Goal: Task Accomplishment & Management: Use online tool/utility

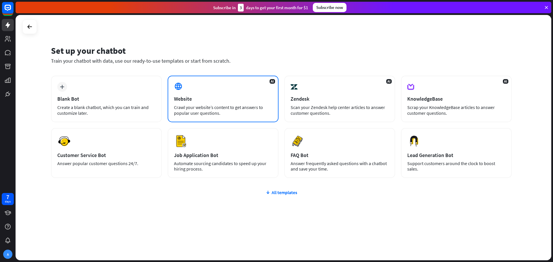
click at [241, 92] on div "AI Website Crawl your website’s content to get answers to popular user question…" at bounding box center [222, 99] width 111 height 47
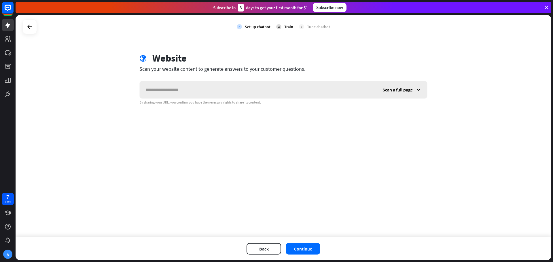
click at [243, 92] on input "text" at bounding box center [258, 89] width 237 height 17
type input "**********"
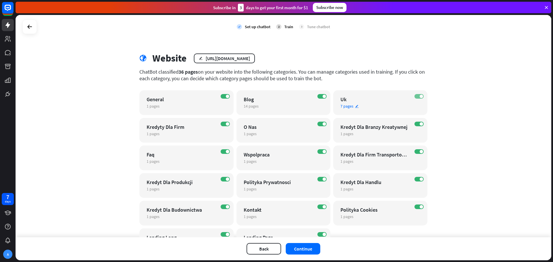
click at [419, 96] on span at bounding box center [420, 96] width 3 height 3
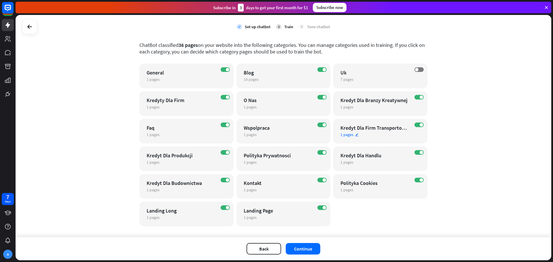
scroll to position [29, 0]
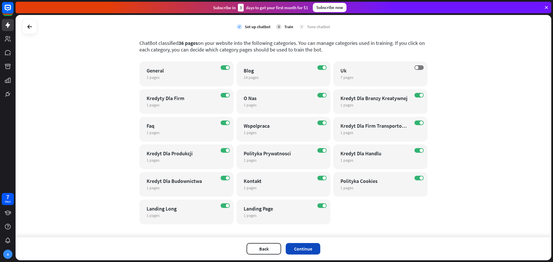
click at [311, 247] on button "Continue" at bounding box center [302, 249] width 35 height 12
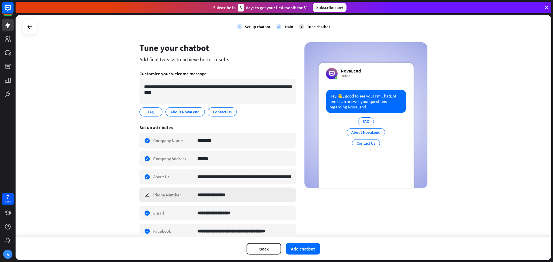
scroll to position [0, 0]
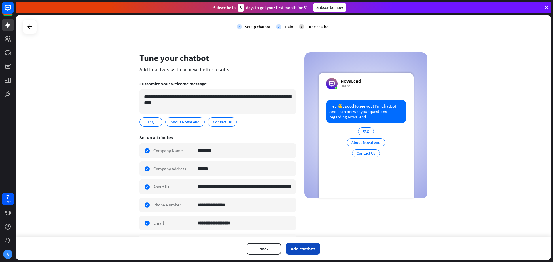
click at [294, 249] on button "Add chatbot" at bounding box center [302, 249] width 35 height 12
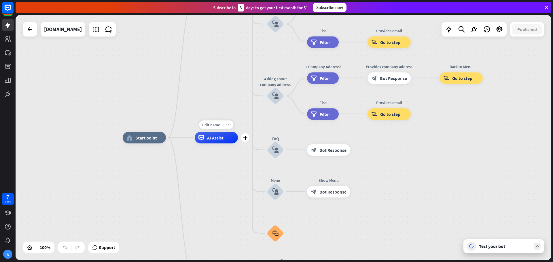
drag, startPoint x: 245, startPoint y: 80, endPoint x: 218, endPoint y: 101, distance: 34.3
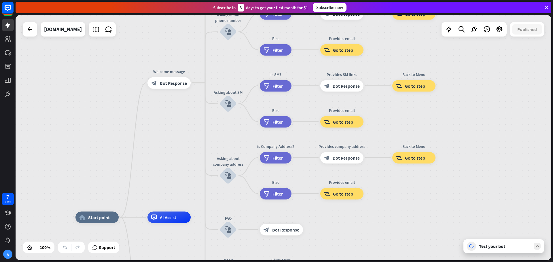
drag, startPoint x: 222, startPoint y: 86, endPoint x: 175, endPoint y: 165, distance: 92.6
click at [175, 165] on div "home_2 Start point Welcome message block_bot_response Bot Response About us blo…" at bounding box center [283, 137] width 535 height 245
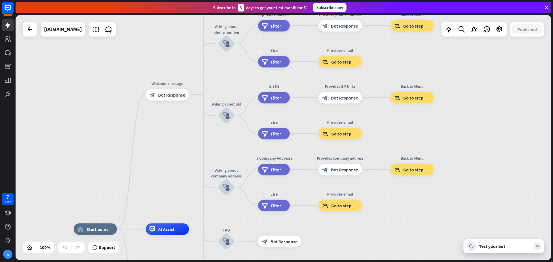
drag, startPoint x: 176, startPoint y: 111, endPoint x: 176, endPoint y: 144, distance: 33.1
click at [176, 144] on div "home_2 Start point Welcome message block_bot_response Bot Response About us blo…" at bounding box center [283, 137] width 535 height 245
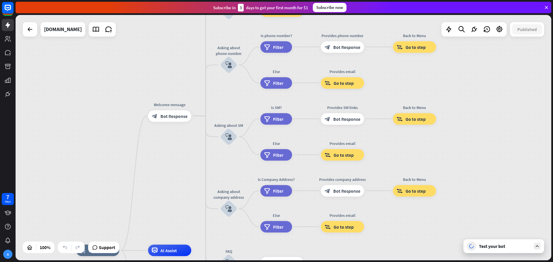
drag, startPoint x: 428, startPoint y: 140, endPoint x: 539, endPoint y: 216, distance: 134.3
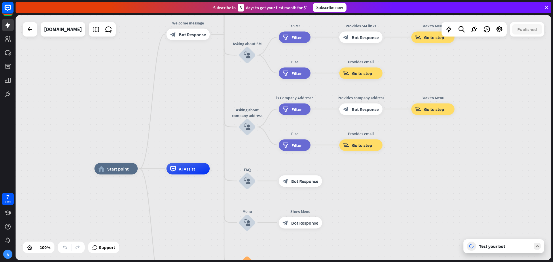
drag, startPoint x: 181, startPoint y: 154, endPoint x: 200, endPoint y: 75, distance: 81.7
click at [200, 73] on div "home_2 Start point Welcome message block_bot_response Bot Response About us blo…" at bounding box center [283, 137] width 535 height 245
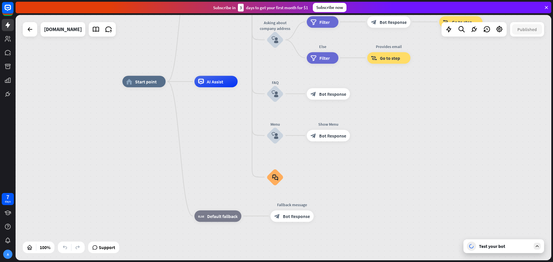
drag, startPoint x: 177, startPoint y: 137, endPoint x: 205, endPoint y: 51, distance: 89.9
click at [205, 51] on div "home_2 Start point Welcome message block_bot_response Bot Response About us blo…" at bounding box center [283, 137] width 535 height 245
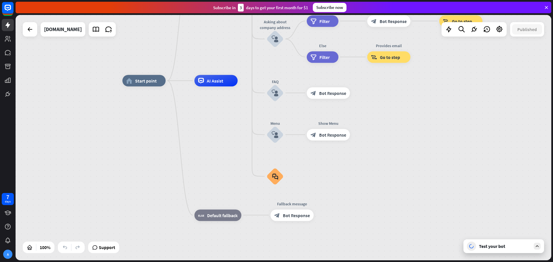
drag, startPoint x: 395, startPoint y: 138, endPoint x: 376, endPoint y: 188, distance: 53.6
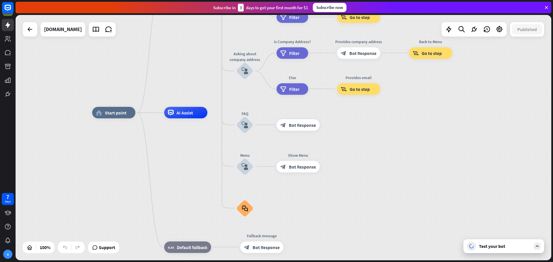
drag, startPoint x: 391, startPoint y: 148, endPoint x: 366, endPoint y: 134, distance: 28.7
click at [352, 176] on div "home_2 Start point Welcome message block_bot_response Bot Response About us blo…" at bounding box center [359, 235] width 535 height 245
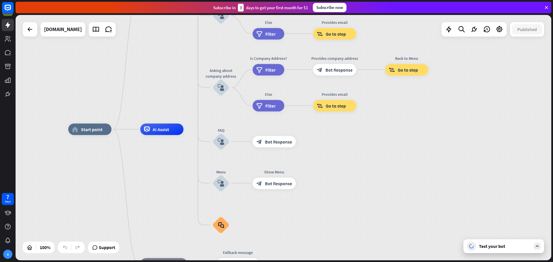
drag, startPoint x: 424, startPoint y: 195, endPoint x: 418, endPoint y: 167, distance: 28.5
click at [426, 193] on div "home_2 Start point Welcome message block_bot_response Bot Response About us blo…" at bounding box center [335, 252] width 535 height 245
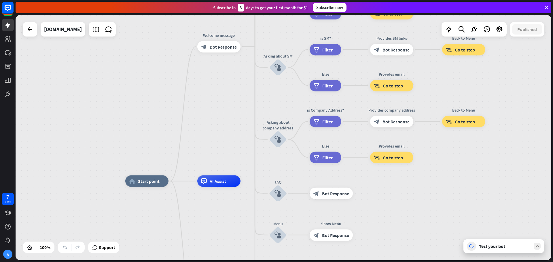
drag, startPoint x: 183, startPoint y: 87, endPoint x: 219, endPoint y: 115, distance: 45.3
click at [216, 117] on div "home_2 Start point Welcome message block_bot_response Bot Response About us blo…" at bounding box center [283, 137] width 535 height 245
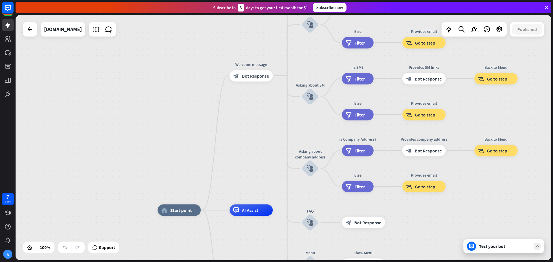
click at [481, 248] on div "Test your bot" at bounding box center [505, 246] width 52 height 6
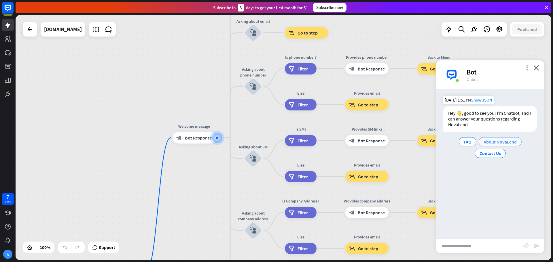
click at [496, 142] on span "About NovaLend" at bounding box center [499, 142] width 33 height 6
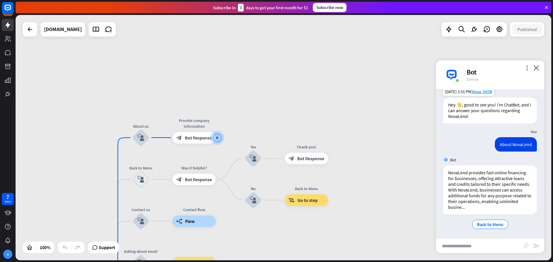
scroll to position [9, 0]
click at [460, 182] on div "NovaLend provides fast online financing for businesses, offering attractive loa…" at bounding box center [490, 189] width 94 height 49
drag, startPoint x: 63, startPoint y: 136, endPoint x: 204, endPoint y: 69, distance: 155.8
click at [538, 68] on icon "close" at bounding box center [536, 67] width 6 height 5
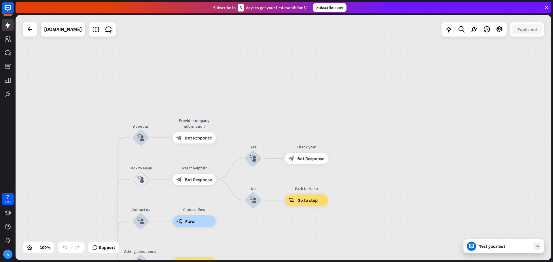
click at [533, 249] on div "Test your bot" at bounding box center [503, 246] width 81 height 14
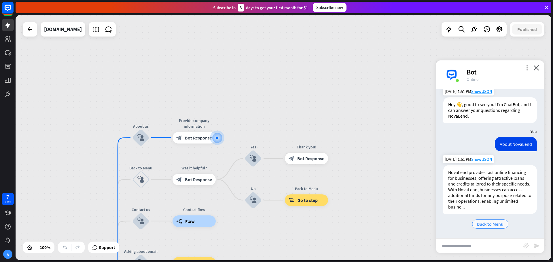
click at [492, 224] on span "Back to Menu" at bounding box center [490, 224] width 26 height 6
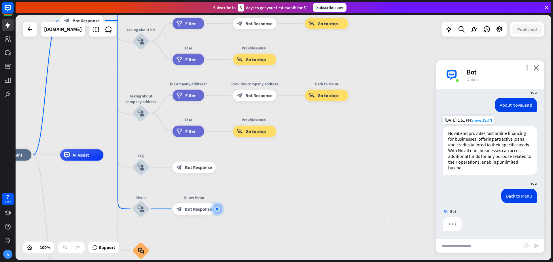
scroll to position [49, 0]
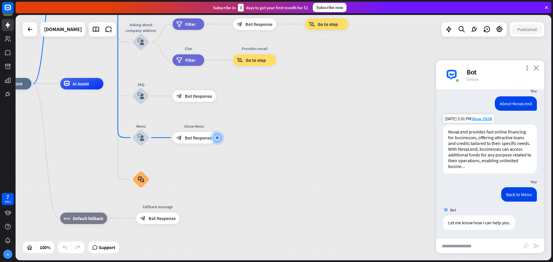
click at [536, 67] on icon "close" at bounding box center [536, 67] width 6 height 5
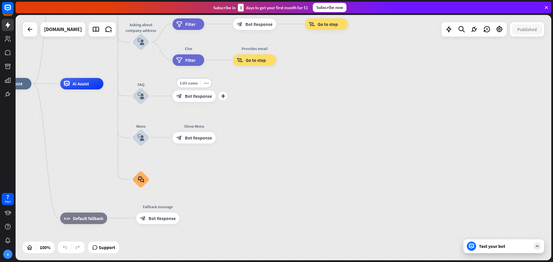
drag, startPoint x: 214, startPoint y: 99, endPoint x: 314, endPoint y: 89, distance: 100.4
drag, startPoint x: 129, startPoint y: 122, endPoint x: 321, endPoint y: 165, distance: 196.7
click at [143, 146] on div "block_user_input" at bounding box center [140, 137] width 17 height 17
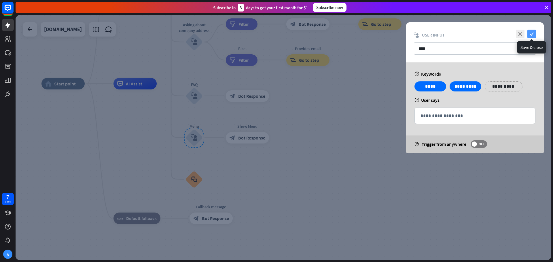
click at [530, 35] on icon "check" at bounding box center [531, 34] width 9 height 9
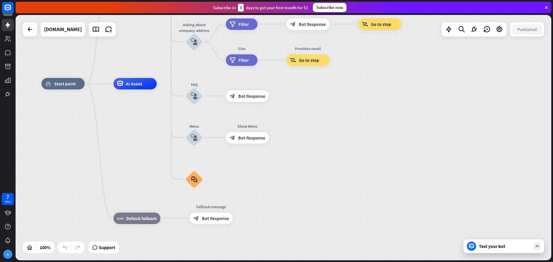
click at [545, 9] on icon at bounding box center [545, 7] width 5 height 5
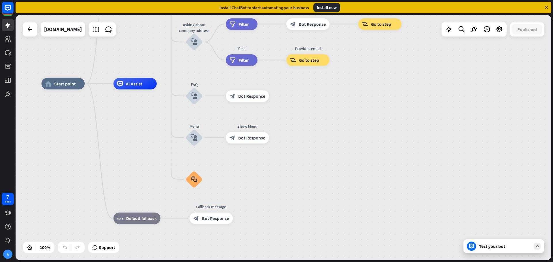
click at [546, 7] on icon at bounding box center [545, 7] width 5 height 5
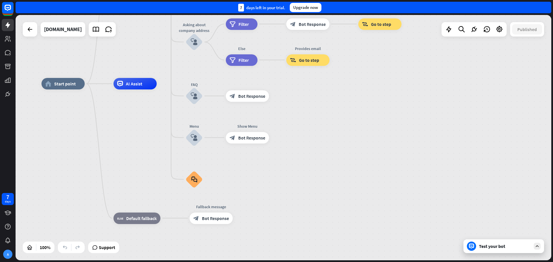
drag, startPoint x: 357, startPoint y: 85, endPoint x: 405, endPoint y: 115, distance: 57.2
drag, startPoint x: 340, startPoint y: 126, endPoint x: 235, endPoint y: 116, distance: 104.9
click at [347, 127] on div "home_2 Start point Welcome message block_bot_response Bot Response About us blo…" at bounding box center [308, 206] width 535 height 245
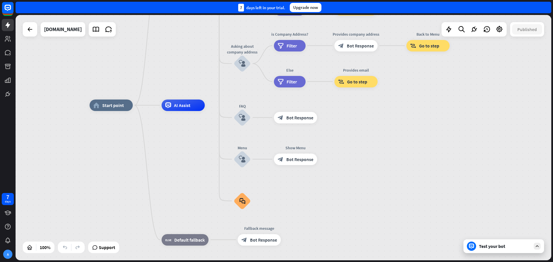
drag, startPoint x: 134, startPoint y: 117, endPoint x: 188, endPoint y: 139, distance: 58.0
click at [188, 139] on div "home_2 Start point Welcome message block_bot_response Bot Response About us blo…" at bounding box center [357, 227] width 535 height 245
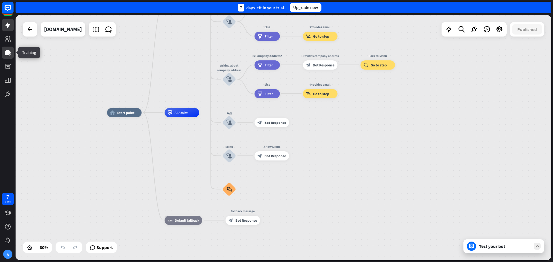
click at [8, 56] on icon at bounding box center [7, 52] width 7 height 7
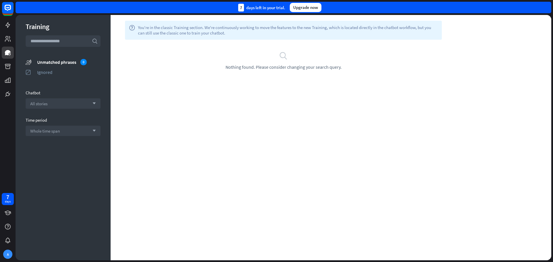
click at [62, 43] on input "text" at bounding box center [63, 41] width 75 height 12
click at [59, 105] on div "All stories arrow_down" at bounding box center [63, 103] width 75 height 10
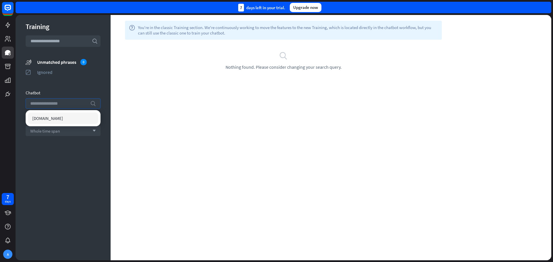
click at [60, 105] on input "search" at bounding box center [58, 104] width 57 height 10
click at [7, 39] on icon at bounding box center [8, 39] width 6 height 6
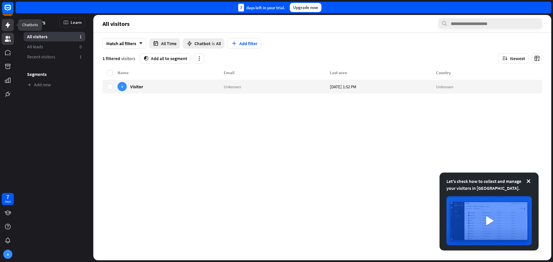
click at [9, 28] on icon at bounding box center [7, 25] width 7 height 7
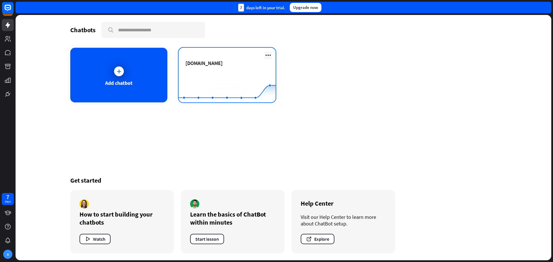
click at [265, 56] on icon at bounding box center [267, 55] width 7 height 7
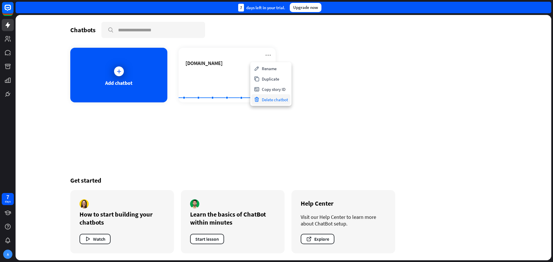
click at [278, 99] on div "Delete chatbot" at bounding box center [270, 99] width 39 height 10
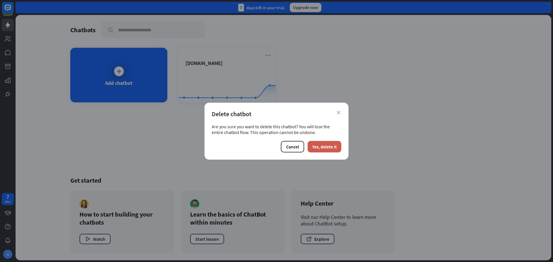
click at [325, 145] on button "Yes, delete it" at bounding box center [324, 147] width 34 height 12
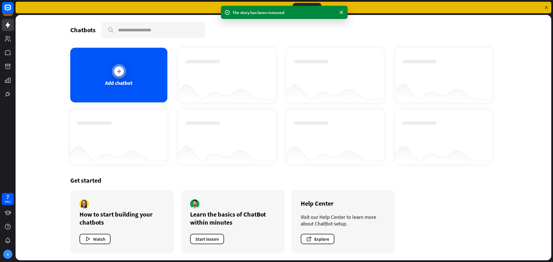
click at [117, 83] on div "Add chatbot" at bounding box center [118, 83] width 27 height 7
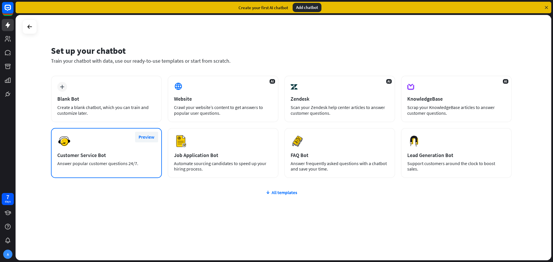
click at [144, 138] on button "Preview" at bounding box center [146, 137] width 23 height 11
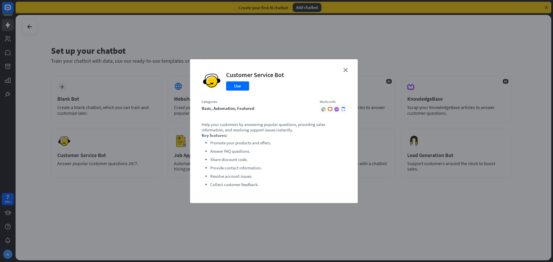
click at [110, 182] on div "close Customer Service Bot Use Categories basic, automation, featured Works wit…" at bounding box center [276, 131] width 553 height 262
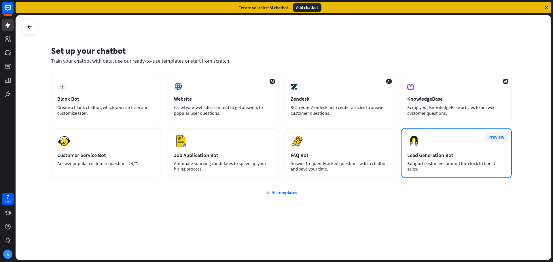
click at [494, 142] on button "Preview" at bounding box center [496, 137] width 23 height 11
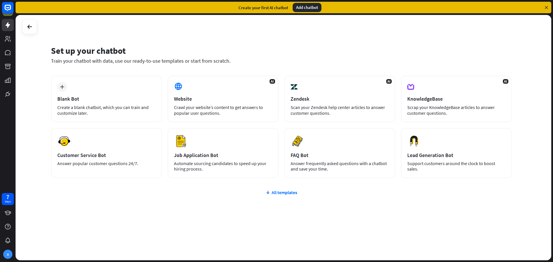
click at [440, 177] on div "close Lead Generation Bot Use Categories basic, automation, featured Works with…" at bounding box center [276, 131] width 553 height 262
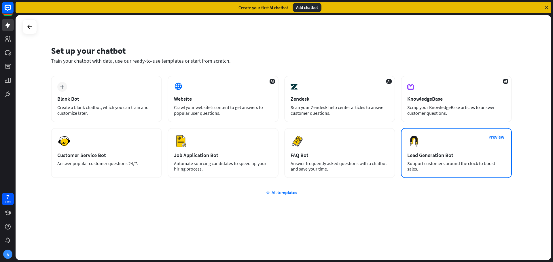
click at [441, 157] on div "Lead Generation Bot" at bounding box center [456, 155] width 98 height 7
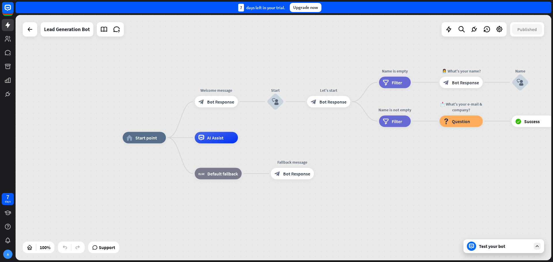
click at [491, 248] on div "Test your bot" at bounding box center [505, 246] width 52 height 6
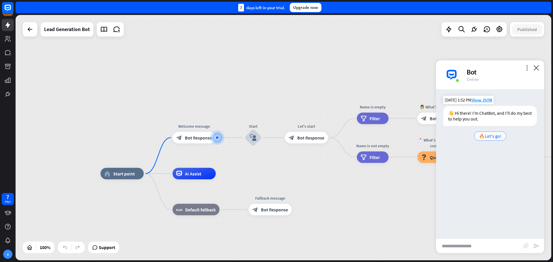
click at [492, 138] on span "🔥Let's go!" at bounding box center [490, 136] width 22 height 6
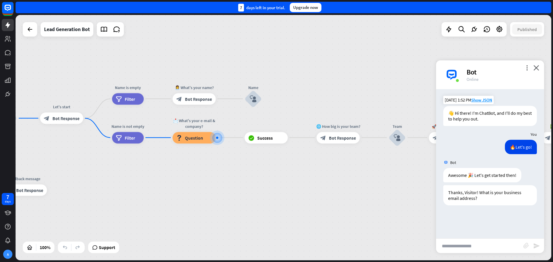
click at [539, 71] on div "more_vert close Bot Online" at bounding box center [490, 74] width 108 height 29
click at [538, 69] on icon "close" at bounding box center [536, 67] width 6 height 5
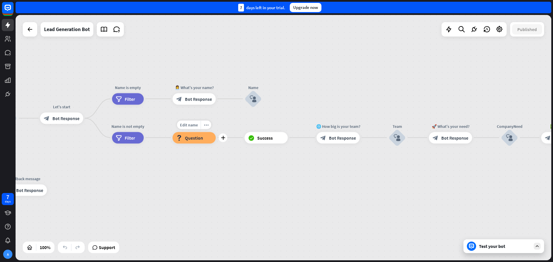
drag, startPoint x: 169, startPoint y: 137, endPoint x: 217, endPoint y: 137, distance: 47.8
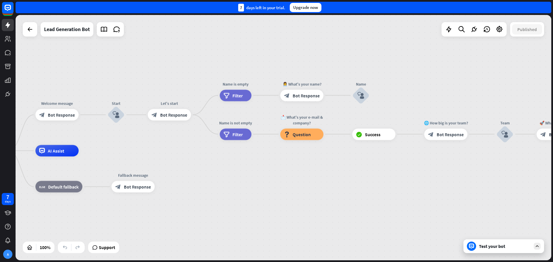
drag, startPoint x: 126, startPoint y: 178, endPoint x: 230, endPoint y: 168, distance: 104.4
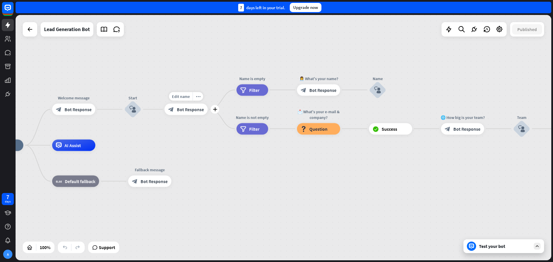
click at [182, 115] on div "Edit name more_horiz plus Let's start block_bot_response Bot Response" at bounding box center [185, 110] width 43 height 12
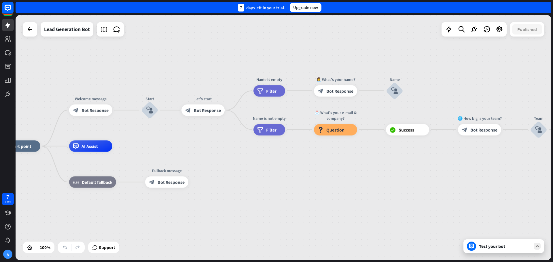
drag, startPoint x: 177, startPoint y: 141, endPoint x: 251, endPoint y: 146, distance: 73.5
click at [251, 146] on div "home_2 Start point Welcome message block_bot_response Bot Response Start block_…" at bounding box center [283, 137] width 535 height 245
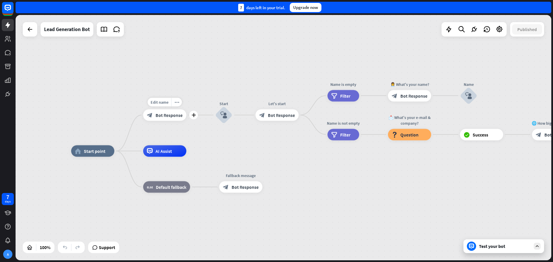
click at [164, 119] on div "block_bot_response Bot Response" at bounding box center [164, 115] width 43 height 12
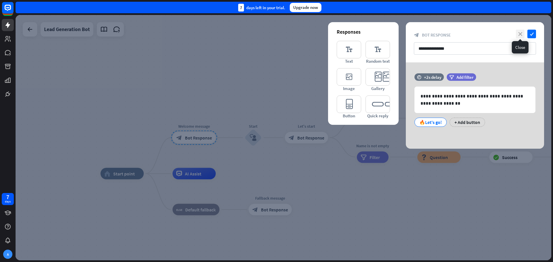
click at [522, 33] on icon "close" at bounding box center [519, 34] width 9 height 9
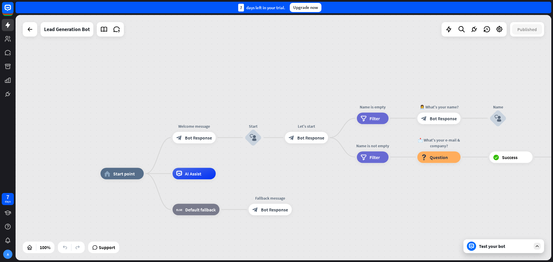
drag, startPoint x: 140, startPoint y: 197, endPoint x: 123, endPoint y: 137, distance: 62.3
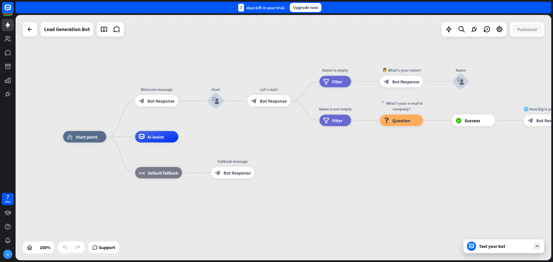
drag, startPoint x: 331, startPoint y: 186, endPoint x: 293, endPoint y: 150, distance: 52.5
click at [293, 150] on div "home_2 Start point Welcome message block_bot_response Bot Response Start block_…" at bounding box center [330, 259] width 535 height 245
click at [145, 141] on div "AI Assist" at bounding box center [156, 137] width 43 height 12
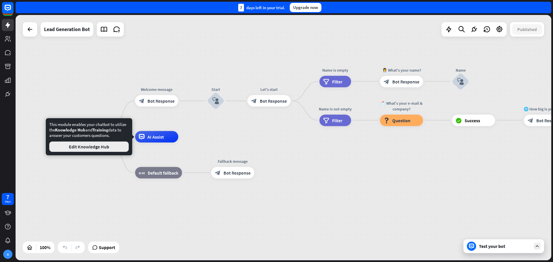
click at [116, 149] on button "Edit Knowledge Hub" at bounding box center [88, 147] width 79 height 10
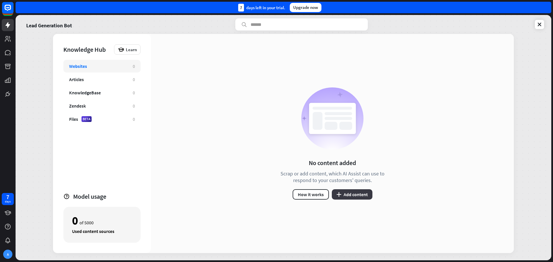
click at [346, 193] on button "plus Add content" at bounding box center [352, 194] width 41 height 10
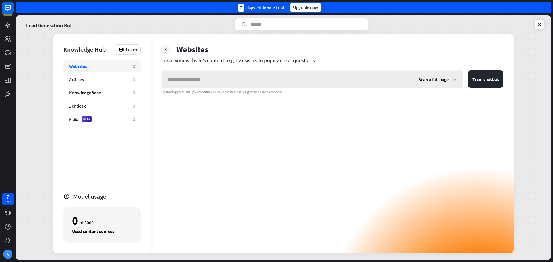
click at [257, 83] on input "text" at bounding box center [286, 79] width 251 height 17
type input "**********"
click at [467, 71] on button "Train chatbot" at bounding box center [485, 79] width 36 height 17
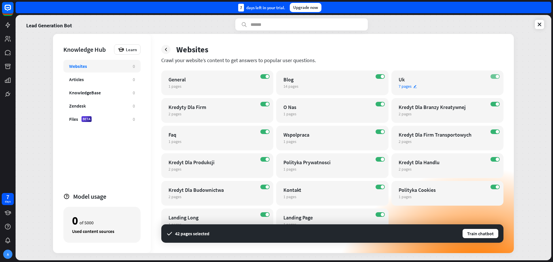
click at [495, 77] on label "ON" at bounding box center [494, 76] width 9 height 5
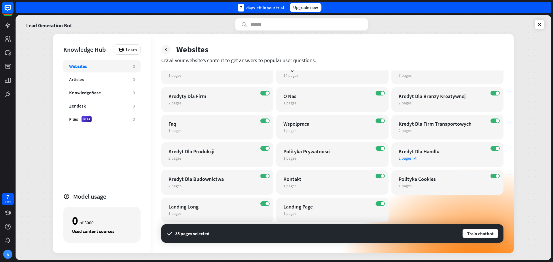
scroll to position [12, 0]
click at [494, 173] on div "ON Polityka Cookies 1 pages edit" at bounding box center [447, 181] width 112 height 25
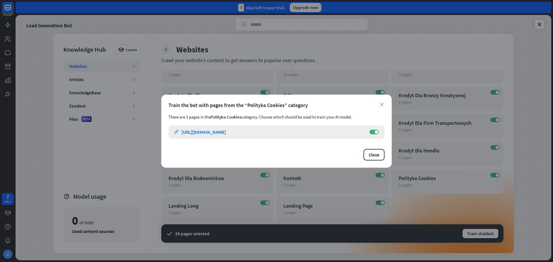
click at [376, 135] on div "Polityka cookies - NovaLend – finansowanie dla biznesu link [URL][DOMAIN_NAME] …" at bounding box center [276, 131] width 216 height 13
click at [376, 133] on span at bounding box center [375, 131] width 3 height 3
click at [375, 152] on button "Close" at bounding box center [373, 155] width 21 height 12
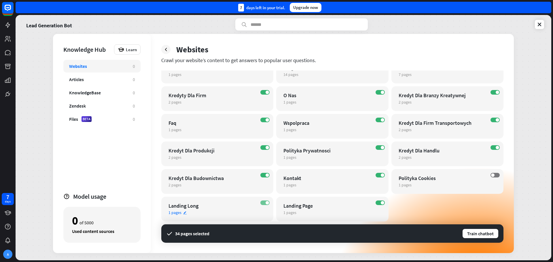
click at [266, 203] on span at bounding box center [266, 202] width 3 height 3
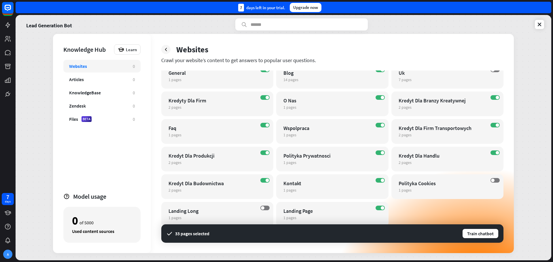
scroll to position [0, 0]
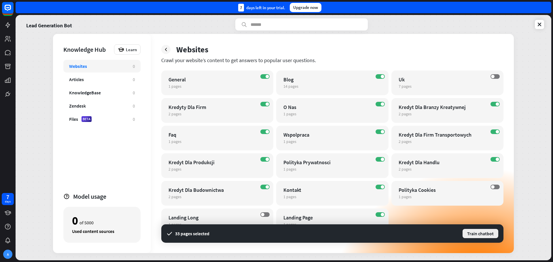
click at [469, 231] on button "Train chatbot" at bounding box center [480, 233] width 37 height 10
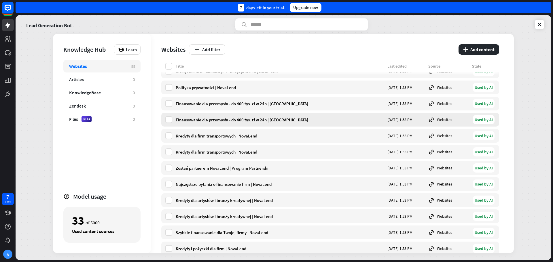
scroll to position [75, 0]
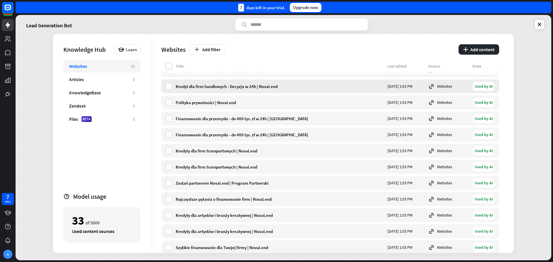
click at [484, 87] on div "Used by AI" at bounding box center [484, 86] width 22 height 9
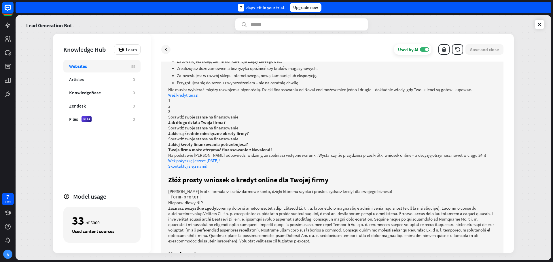
scroll to position [919, 0]
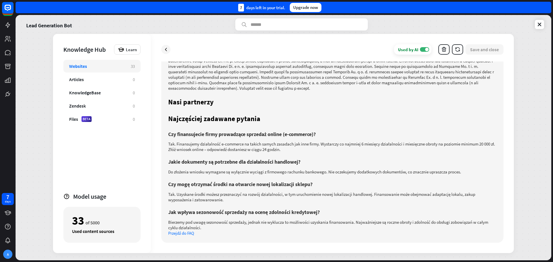
drag, startPoint x: 389, startPoint y: 168, endPoint x: 388, endPoint y: 208, distance: 40.0
click at [536, 25] on icon at bounding box center [539, 25] width 6 height 6
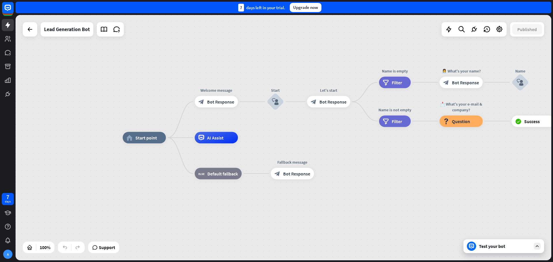
click at [487, 252] on div "Test your bot" at bounding box center [503, 246] width 81 height 14
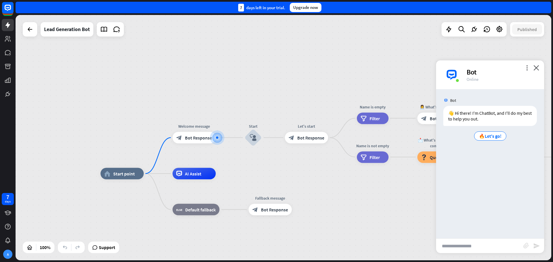
click at [532, 68] on div "Bot" at bounding box center [501, 72] width 71 height 9
click at [188, 178] on div "AI Assist" at bounding box center [193, 174] width 43 height 12
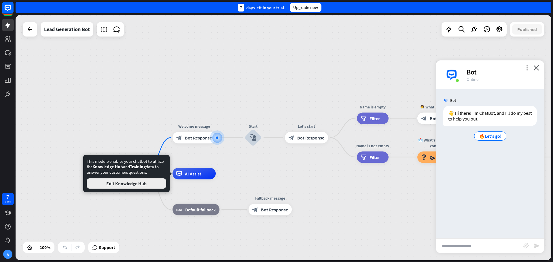
click at [151, 182] on button "Edit Knowledge Hub" at bounding box center [126, 183] width 79 height 10
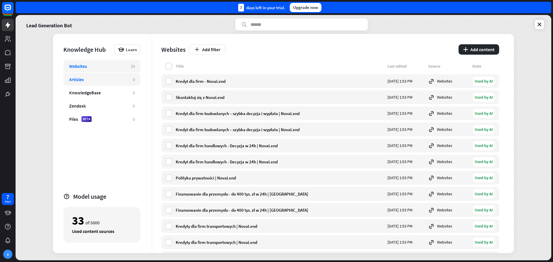
click at [117, 80] on div "Articles" at bounding box center [98, 80] width 58 height 6
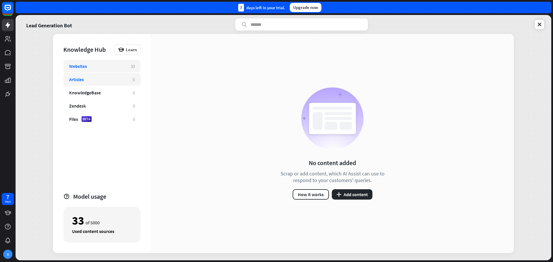
click at [100, 68] on div "Websites" at bounding box center [97, 66] width 56 height 6
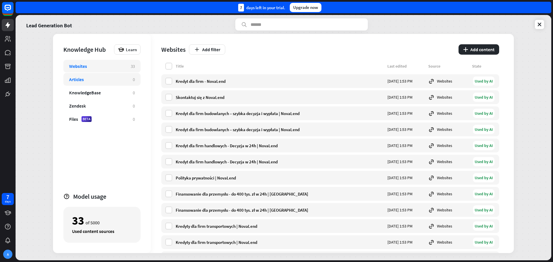
click at [91, 81] on div "Articles" at bounding box center [98, 80] width 58 height 6
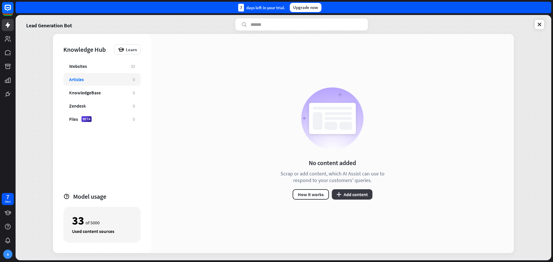
click at [361, 195] on button "plus Add content" at bounding box center [352, 194] width 41 height 10
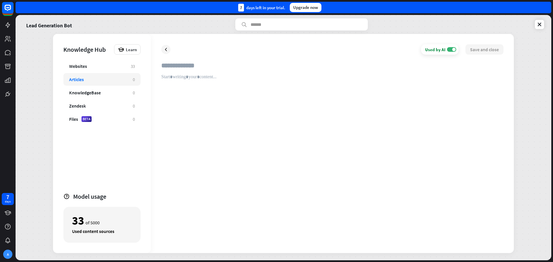
click at [205, 69] on input "text" at bounding box center [332, 68] width 342 height 13
click at [169, 49] on div at bounding box center [165, 49] width 9 height 9
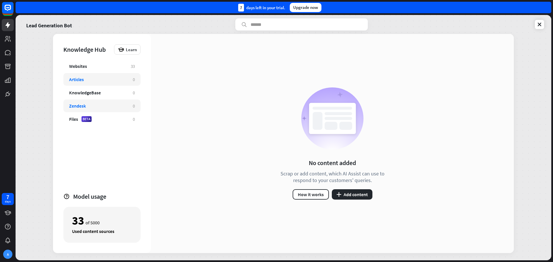
click at [105, 103] on div "Zendesk" at bounding box center [98, 106] width 58 height 6
click at [98, 119] on div "Files BETA" at bounding box center [98, 119] width 58 height 6
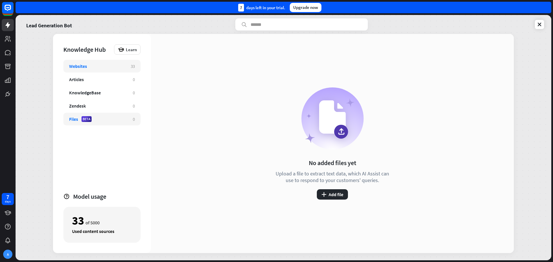
click at [97, 69] on div "Websites 33" at bounding box center [101, 66] width 77 height 13
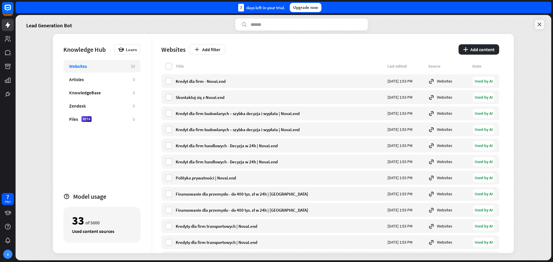
click at [537, 24] on icon at bounding box center [539, 25] width 6 height 6
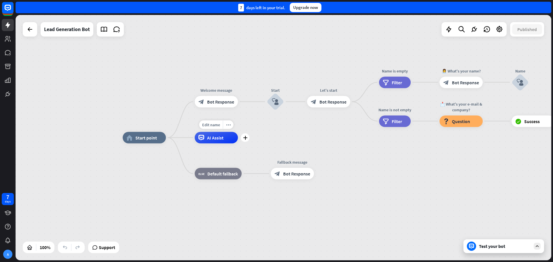
drag, startPoint x: 208, startPoint y: 135, endPoint x: 196, endPoint y: 126, distance: 14.6
click at [200, 132] on div "AI Assist" at bounding box center [216, 138] width 43 height 12
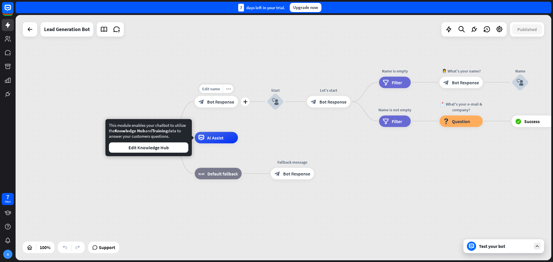
click at [195, 108] on div "Edit name more_horiz plus Welcome message block_bot_response Bot Response" at bounding box center [216, 102] width 43 height 12
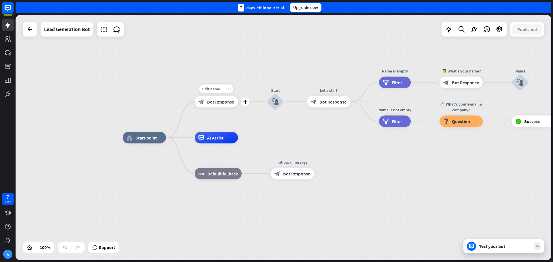
click at [195, 108] on div "Edit name more_horiz plus block_bot_response Bot Response" at bounding box center [216, 102] width 43 height 12
click at [226, 90] on icon "more_horiz" at bounding box center [228, 89] width 5 height 4
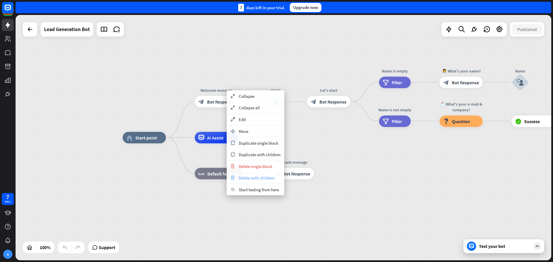
click at [255, 175] on span "Delete with children" at bounding box center [257, 177] width 36 height 5
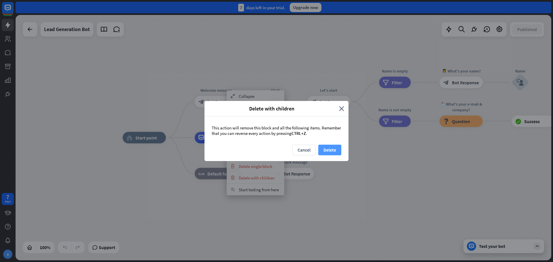
click at [327, 146] on button "Delete" at bounding box center [329, 150] width 23 height 11
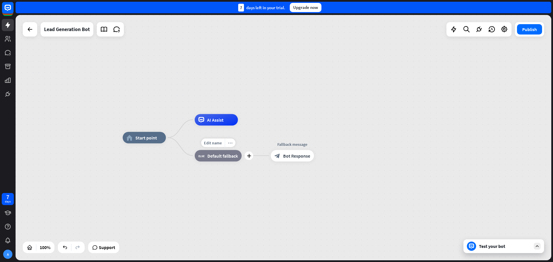
click at [229, 146] on div "more_horiz" at bounding box center [229, 142] width 11 height 9
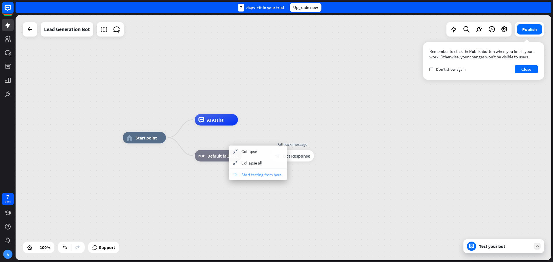
click at [261, 174] on span "Start testing from here" at bounding box center [261, 174] width 40 height 5
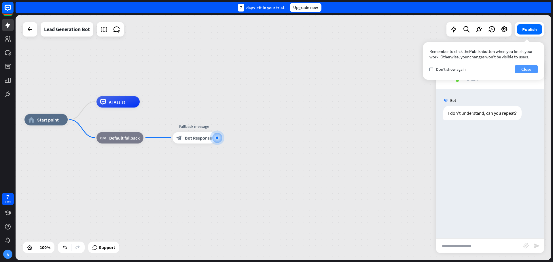
click at [527, 68] on button "Close" at bounding box center [525, 69] width 23 height 8
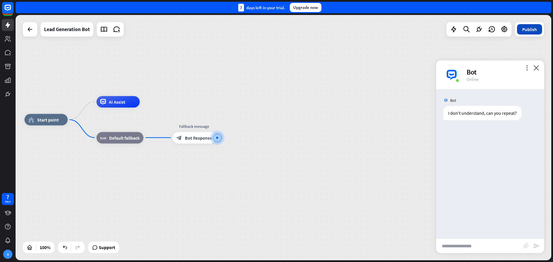
click at [526, 31] on button "Publish" at bounding box center [529, 29] width 25 height 10
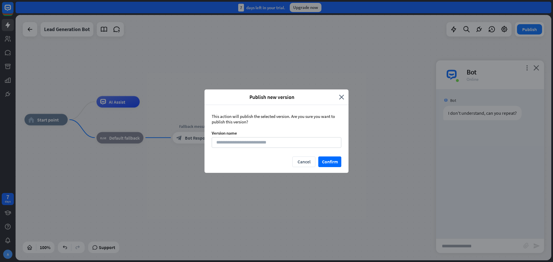
click at [346, 100] on div "Publish new version close" at bounding box center [276, 98] width 144 height 16
click at [536, 70] on div "Publish new version close This action will publish the selected version. Are yo…" at bounding box center [276, 131] width 553 height 262
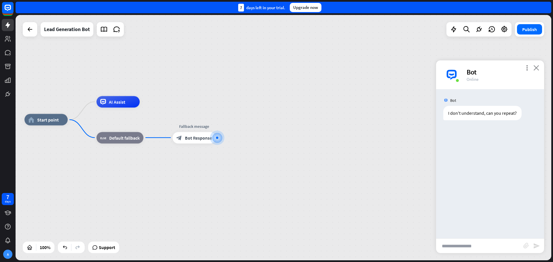
click at [538, 68] on icon "close" at bounding box center [536, 67] width 6 height 5
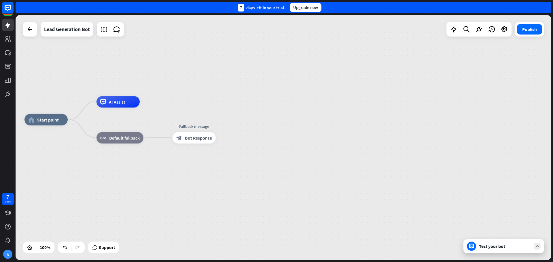
click at [501, 253] on div "Test your bot" at bounding box center [503, 246] width 81 height 14
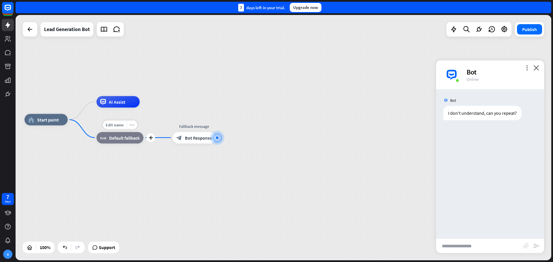
click at [130, 126] on icon "more_horiz" at bounding box center [132, 125] width 5 height 4
click at [257, 128] on div "home_2 Start point AI Assist block_fallback Default fallback Edit name more_hor…" at bounding box center [291, 242] width 535 height 245
drag, startPoint x: 242, startPoint y: 152, endPoint x: 207, endPoint y: 143, distance: 35.7
click at [117, 105] on div "AI Assist" at bounding box center [119, 102] width 43 height 12
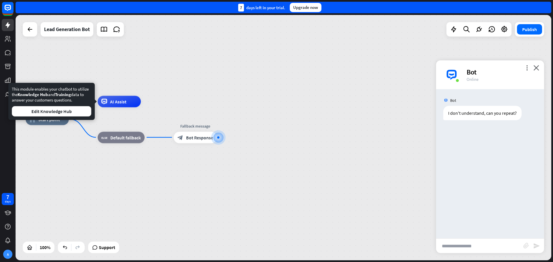
click at [14, 90] on div "This module enables your chatbot to utilize the Knowledge Hub and Training data…" at bounding box center [51, 101] width 79 height 30
drag, startPoint x: 14, startPoint y: 90, endPoint x: 52, endPoint y: 98, distance: 38.8
click at [52, 98] on div "This module enables your chatbot to utilize the Knowledge Hub and Training data…" at bounding box center [51, 101] width 79 height 30
drag, startPoint x: 462, startPoint y: 250, endPoint x: 463, endPoint y: 244, distance: 5.9
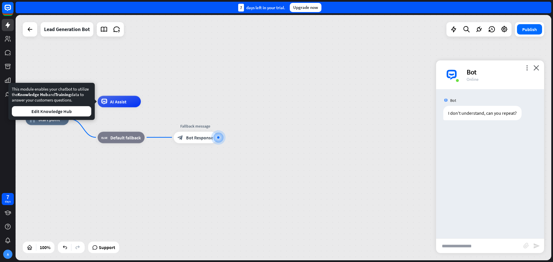
click at [462, 250] on input "text" at bounding box center [479, 246] width 87 height 14
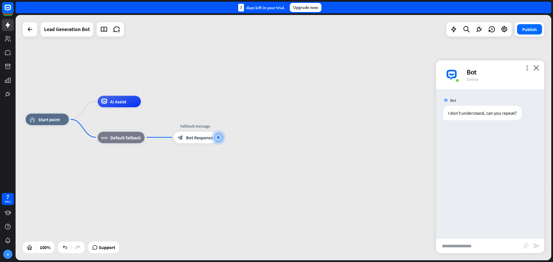
click at [464, 243] on input "text" at bounding box center [479, 246] width 87 height 14
type input "**********"
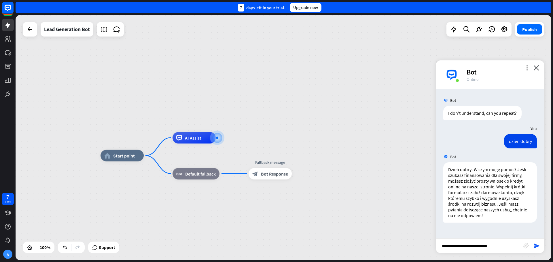
type input "**********"
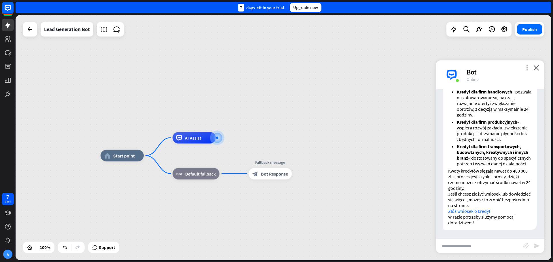
scroll to position [218, 0]
click at [478, 214] on link "Złóż wniosek o kredyt" at bounding box center [469, 211] width 42 height 6
click at [198, 142] on div "AI Assist" at bounding box center [193, 138] width 43 height 12
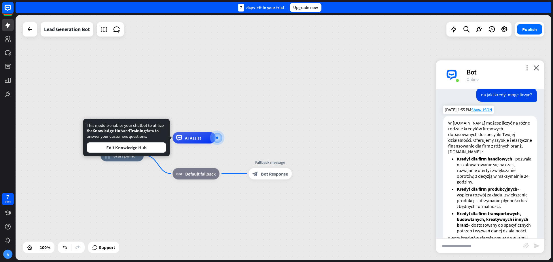
scroll to position [131, 0]
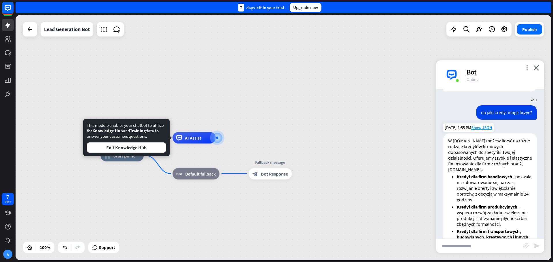
click at [496, 180] on li "Kredyt dla firm handlowych – pozwala na zatowarowanie się na czas, rozwijanie o…" at bounding box center [493, 188] width 75 height 29
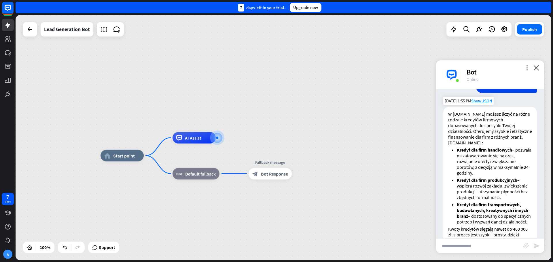
scroll to position [160, 0]
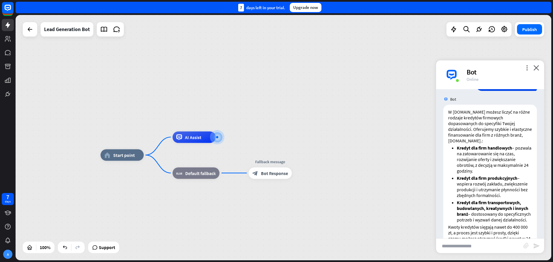
drag, startPoint x: 472, startPoint y: 255, endPoint x: 472, endPoint y: 251, distance: 4.4
click at [472, 252] on div "home_2 Start point AI Assist block_fallback Default fallback Fallback message b…" at bounding box center [283, 137] width 535 height 245
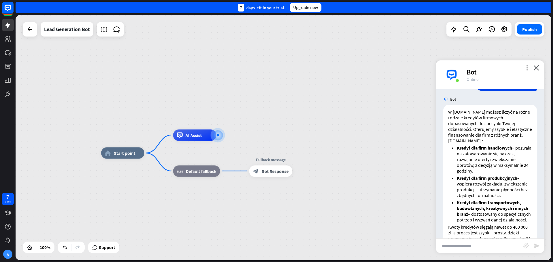
click at [471, 250] on input "text" at bounding box center [479, 246] width 87 height 14
type input "**********"
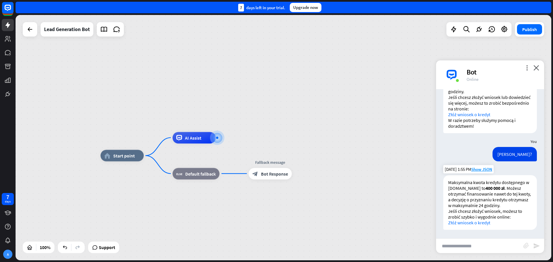
scroll to position [319, 0]
click at [486, 222] on link "Złóż wniosek o kredyt" at bounding box center [469, 223] width 42 height 6
click at [199, 134] on div "AI Assist" at bounding box center [193, 138] width 43 height 12
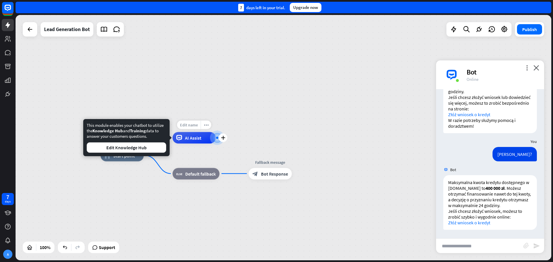
click at [199, 123] on div "Edit name" at bounding box center [189, 125] width 24 height 9
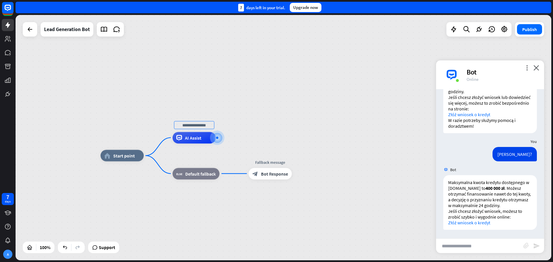
click at [239, 126] on div "home_2 Start point AI Assist block_fallback Default fallback Fallback message b…" at bounding box center [283, 137] width 535 height 245
click at [205, 137] on div "AI Assist" at bounding box center [193, 138] width 43 height 12
click at [206, 129] on div "more_horiz" at bounding box center [206, 125] width 11 height 9
click at [263, 120] on div "home_2 Start point AI Assist block_fallback Default fallback Fallback message b…" at bounding box center [283, 137] width 535 height 245
click at [207, 142] on div "AI Assist" at bounding box center [193, 138] width 43 height 12
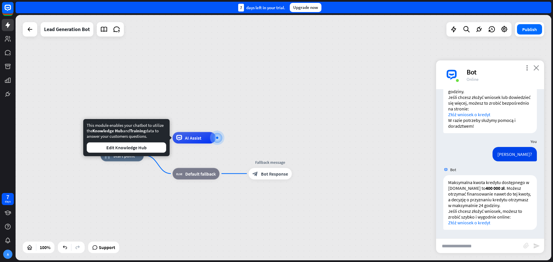
click at [535, 69] on icon "close" at bounding box center [536, 67] width 6 height 5
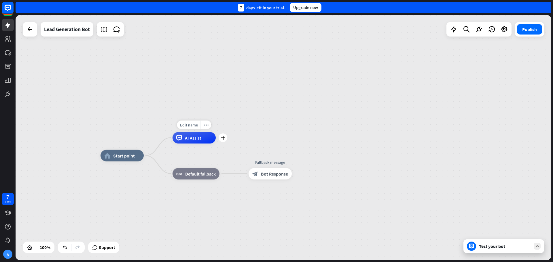
click at [184, 137] on div "AI Assist" at bounding box center [193, 138] width 43 height 12
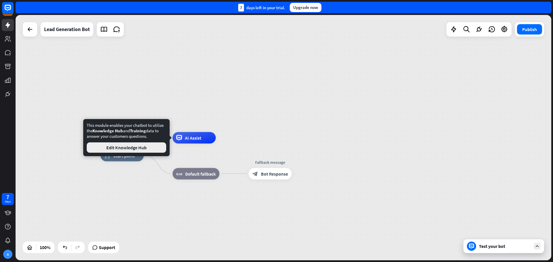
click at [151, 150] on button "Edit Knowledge Hub" at bounding box center [126, 147] width 79 height 10
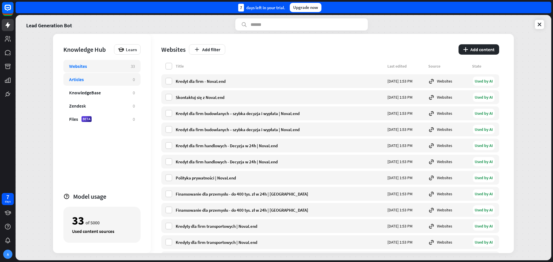
click at [121, 79] on div "Articles" at bounding box center [98, 80] width 58 height 6
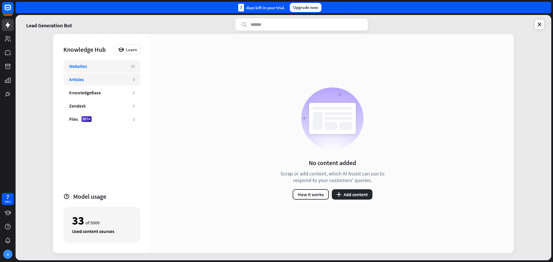
click at [113, 66] on div "Websites" at bounding box center [97, 66] width 56 height 6
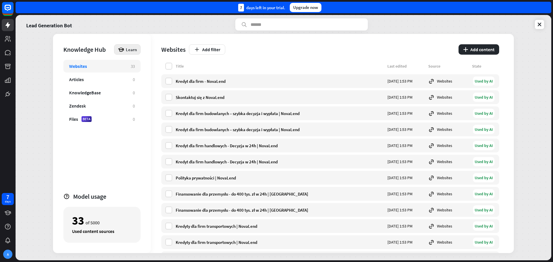
click at [127, 54] on div "Learn" at bounding box center [127, 49] width 26 height 10
click at [141, 63] on div "Get started with Knowledge Hub" at bounding box center [152, 65] width 66 height 11
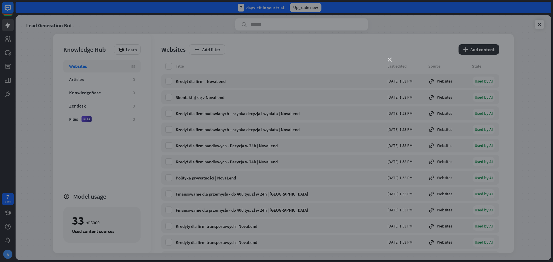
click at [391, 59] on icon "close" at bounding box center [389, 60] width 4 height 4
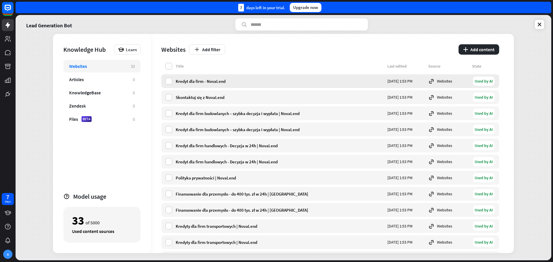
click at [181, 80] on div "Kredyt dla firm - NovaLend" at bounding box center [280, 81] width 208 height 5
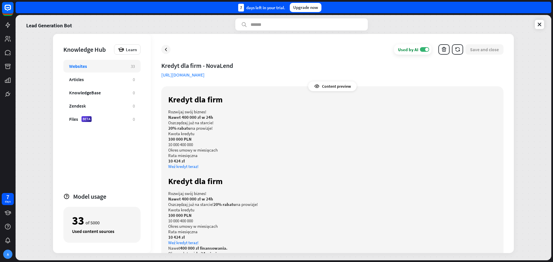
click at [204, 76] on link "[URL][DOMAIN_NAME]" at bounding box center [182, 75] width 43 height 6
click at [164, 51] on icon at bounding box center [166, 50] width 6 height 6
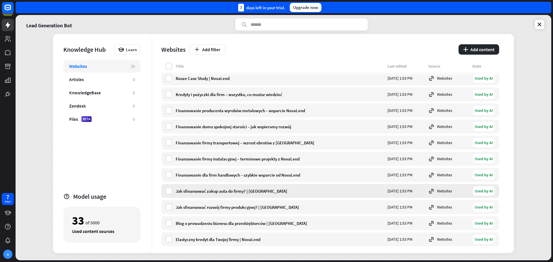
scroll to position [363, 0]
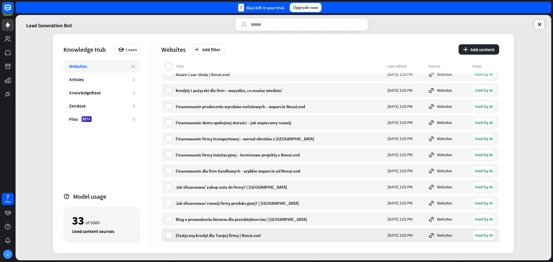
drag, startPoint x: 288, startPoint y: 244, endPoint x: 288, endPoint y: 238, distance: 5.8
click at [292, 219] on div "Blog o prowadzeniu biznesu dla przedsiębiorców | [GEOGRAPHIC_DATA]" at bounding box center [280, 219] width 208 height 5
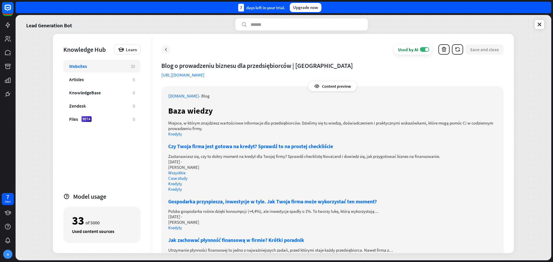
click at [166, 52] on icon at bounding box center [166, 50] width 6 height 6
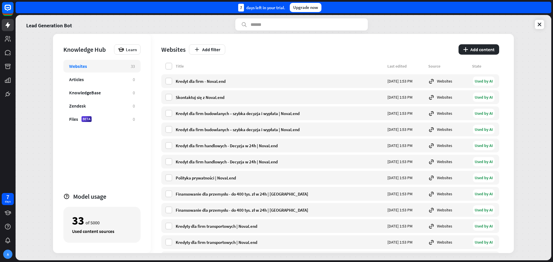
drag, startPoint x: 282, startPoint y: 107, endPoint x: 273, endPoint y: 51, distance: 56.5
click at [256, 81] on div "Kredyt dla firm - NovaLend" at bounding box center [280, 81] width 208 height 5
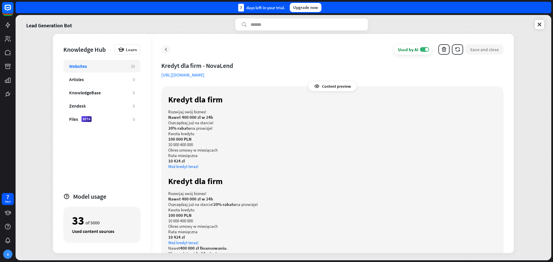
click at [167, 51] on icon at bounding box center [166, 50] width 6 height 6
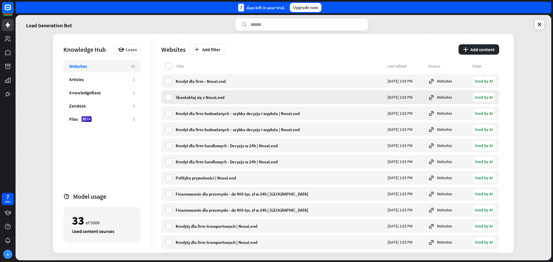
click at [197, 101] on div "Skontaktuj się z NovaLend [DATE] 1:53 PM Websites Used by AI" at bounding box center [330, 97] width 338 height 14
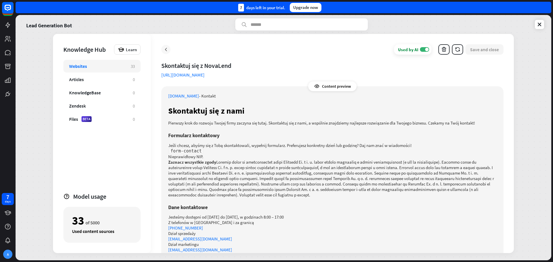
click at [170, 52] on div at bounding box center [165, 49] width 9 height 9
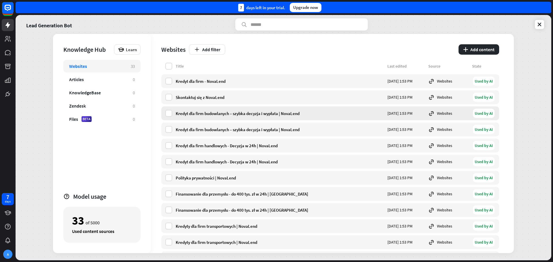
click at [214, 113] on div "Kredyt dla firm budowlanych – szybka decyzja i wypłata | NovaLend" at bounding box center [280, 113] width 208 height 5
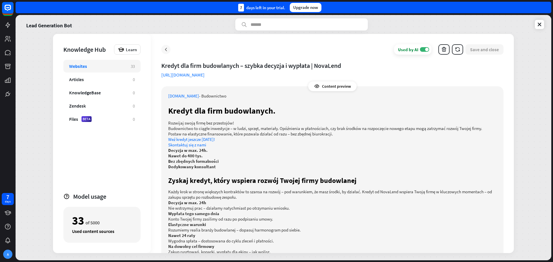
click at [161, 49] on div at bounding box center [165, 49] width 9 height 9
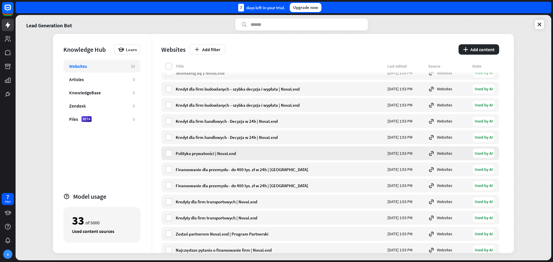
scroll to position [29, 0]
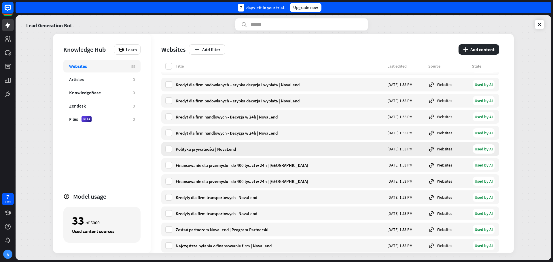
click at [378, 149] on div "Polityka prywatności | NovaLend" at bounding box center [280, 148] width 208 height 5
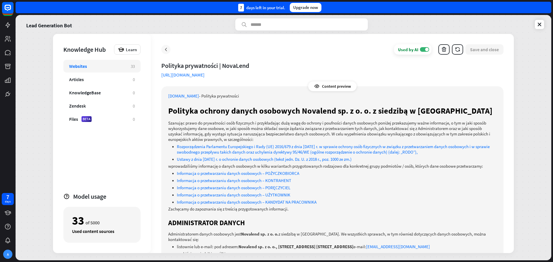
click at [163, 49] on icon at bounding box center [166, 50] width 6 height 6
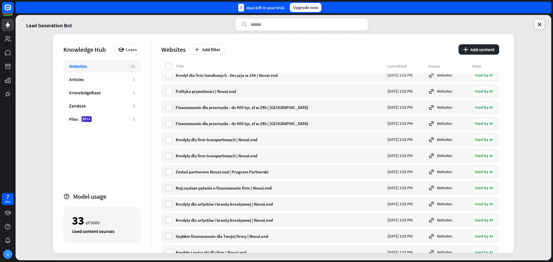
scroll to position [201, 0]
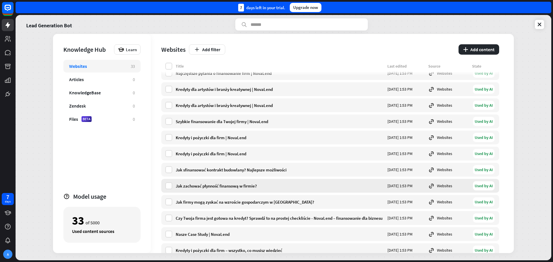
click at [440, 187] on div "Websites" at bounding box center [448, 186] width 40 height 6
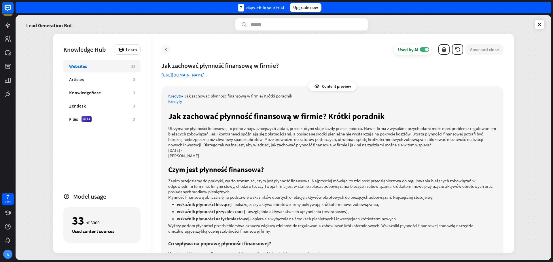
click at [163, 49] on icon at bounding box center [166, 50] width 6 height 6
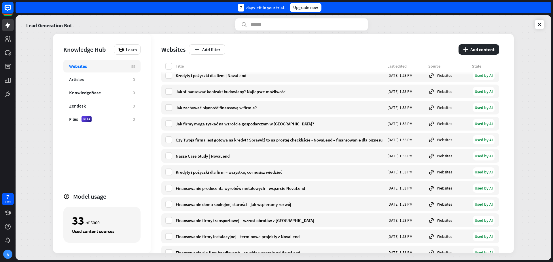
scroll to position [277, 0]
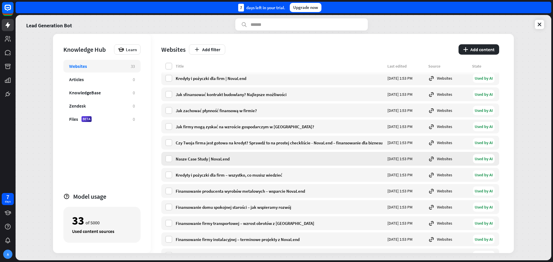
click at [277, 162] on div "Nasze Case Study | NovaLend [DATE] 1:53 PM Websites Used by AI" at bounding box center [330, 159] width 338 height 14
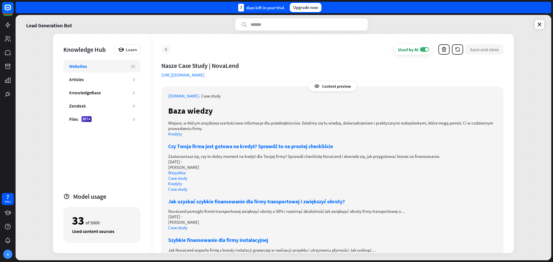
click at [165, 47] on icon at bounding box center [166, 50] width 6 height 6
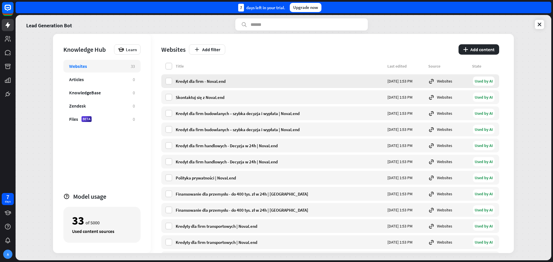
click at [227, 79] on div "Kredyt dla firm - NovaLend" at bounding box center [280, 81] width 208 height 5
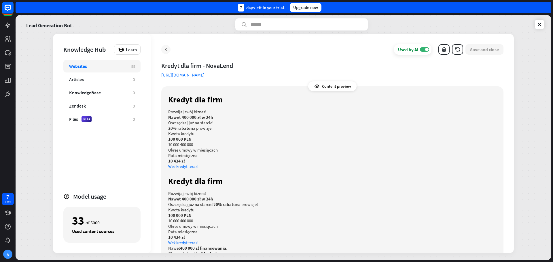
click at [165, 50] on icon at bounding box center [166, 50] width 6 height 6
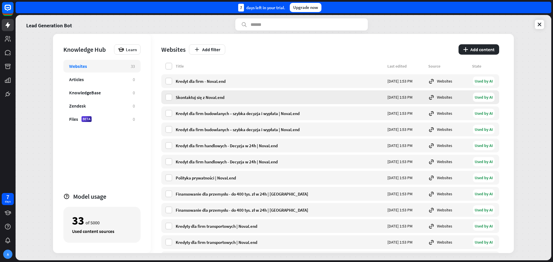
click at [198, 93] on div "Skontaktuj się z NovaLend [DATE] 1:53 PM Websites Used by AI" at bounding box center [330, 97] width 338 height 14
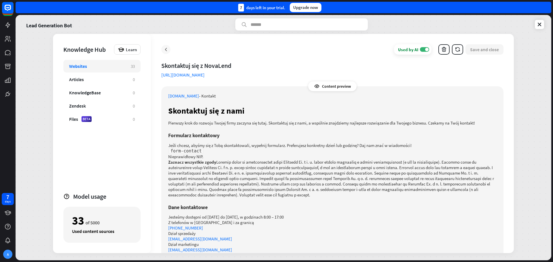
click at [165, 49] on icon at bounding box center [166, 50] width 6 height 6
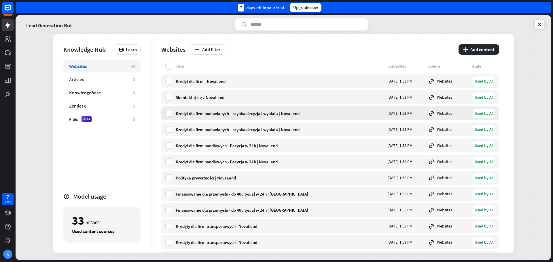
click at [214, 117] on div "Kredyt dla firm budowlanych – szybka decyzja i wypłata | NovaLend [DATE] 1:53 P…" at bounding box center [330, 113] width 338 height 14
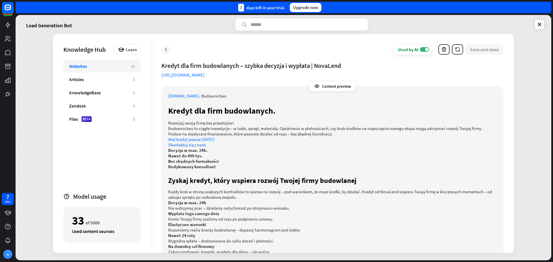
click at [165, 51] on icon at bounding box center [166, 50] width 6 height 6
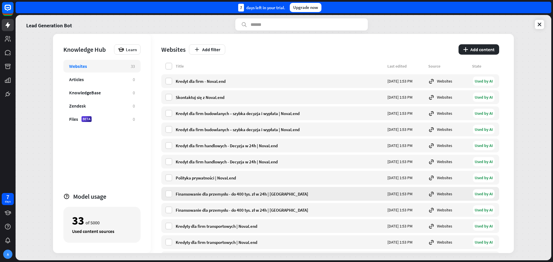
click at [246, 192] on div "Finansowanie dla przemysłu - do 400 tys. zł w 24h | [GEOGRAPHIC_DATA]" at bounding box center [280, 193] width 208 height 5
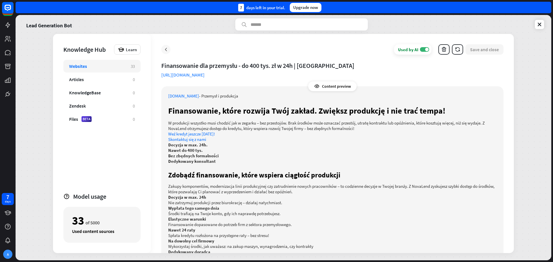
click at [164, 51] on icon at bounding box center [166, 50] width 6 height 6
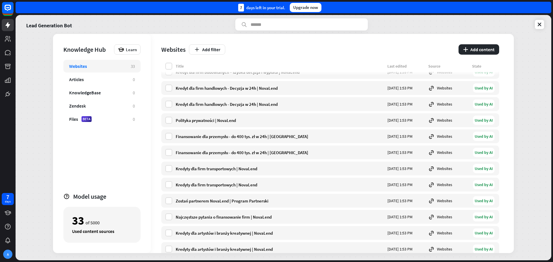
scroll to position [86, 0]
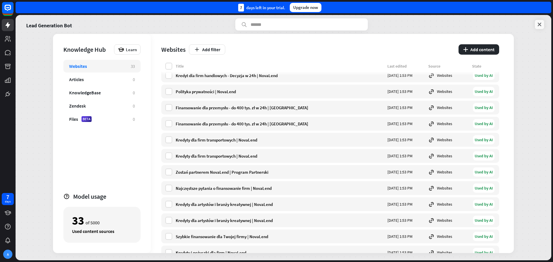
click at [536, 27] on icon at bounding box center [539, 25] width 6 height 6
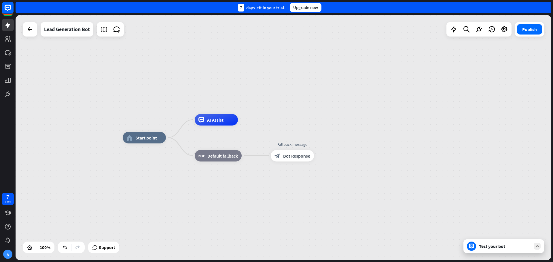
click at [489, 250] on div "Test your bot" at bounding box center [503, 246] width 81 height 14
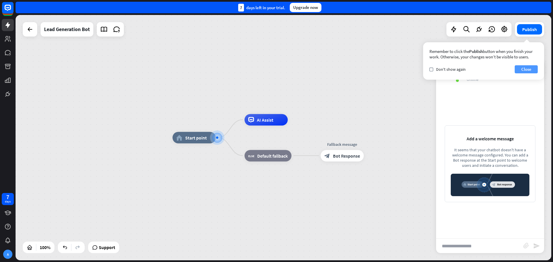
click at [521, 67] on button "Close" at bounding box center [525, 69] width 23 height 8
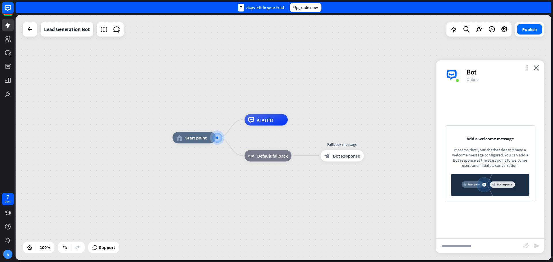
click at [502, 182] on img at bounding box center [489, 185] width 79 height 22
click at [535, 63] on div "more_vert close Bot Online" at bounding box center [490, 74] width 108 height 29
drag, startPoint x: 538, startPoint y: 68, endPoint x: 530, endPoint y: 71, distance: 8.6
click at [538, 68] on icon "close" at bounding box center [536, 67] width 6 height 5
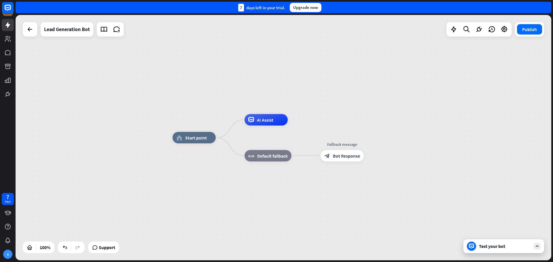
click at [232, 134] on div "home_2 Start point Edit name more_horiz AI Assist Edit name more_horiz block_fa…" at bounding box center [283, 137] width 535 height 245
click at [229, 132] on div "home_2 Start point AI Assist block_fallback Default fallback Fallback message b…" at bounding box center [283, 137] width 535 height 245
click at [268, 156] on span "Default fallback" at bounding box center [272, 156] width 31 height 6
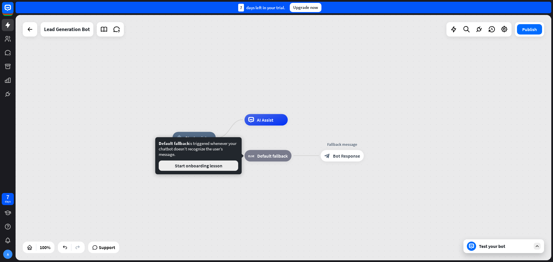
click at [214, 163] on button "Start onboarding lesson" at bounding box center [198, 166] width 79 height 10
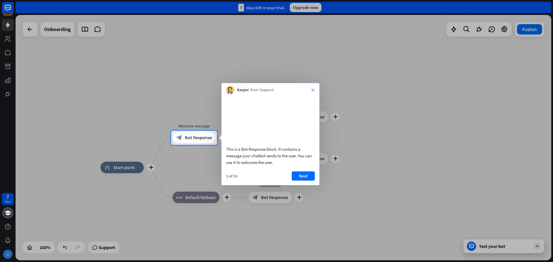
click at [312, 88] on icon "close" at bounding box center [312, 89] width 3 height 3
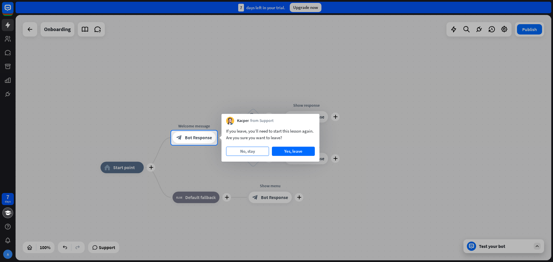
drag, startPoint x: 294, startPoint y: 150, endPoint x: 257, endPoint y: 148, distance: 36.9
click at [259, 149] on div "No, stay Yes, leave" at bounding box center [270, 151] width 89 height 9
click at [281, 152] on button "Yes, leave" at bounding box center [293, 151] width 43 height 9
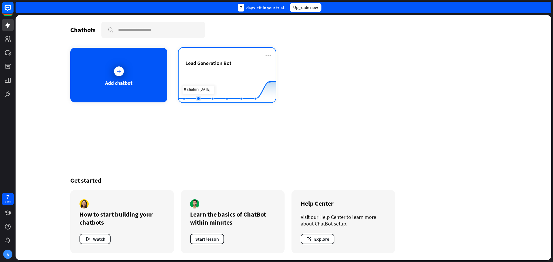
click at [207, 79] on rect at bounding box center [226, 88] width 97 height 36
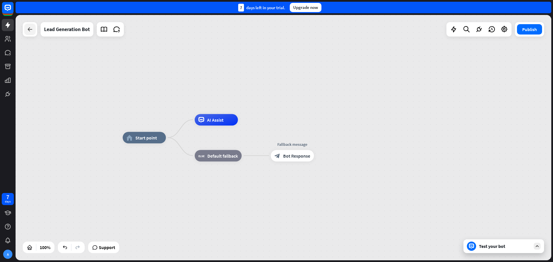
click at [28, 32] on icon at bounding box center [29, 29] width 7 height 7
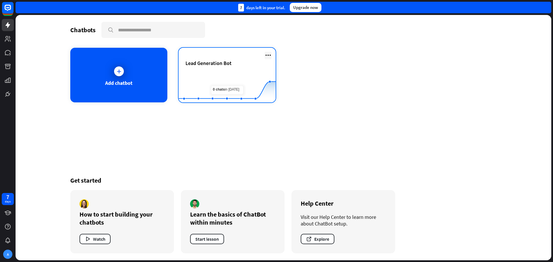
click at [266, 55] on icon at bounding box center [267, 55] width 7 height 7
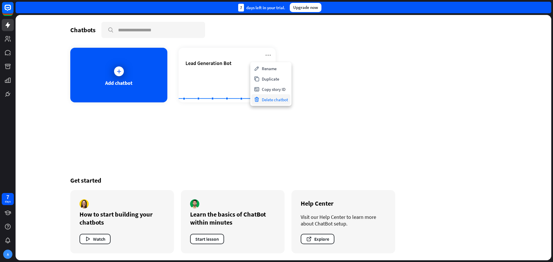
click at [271, 100] on div "Delete chatbot" at bounding box center [270, 99] width 39 height 10
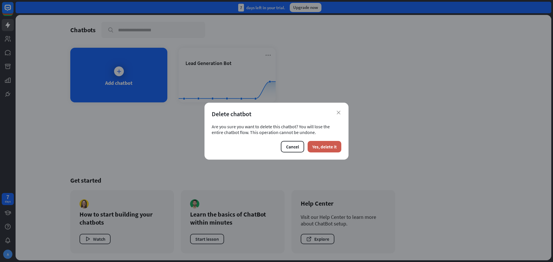
click at [324, 149] on button "Yes, delete it" at bounding box center [324, 147] width 34 height 12
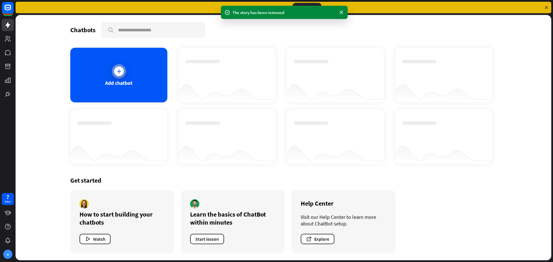
click at [148, 82] on div "Add chatbot" at bounding box center [118, 75] width 97 height 55
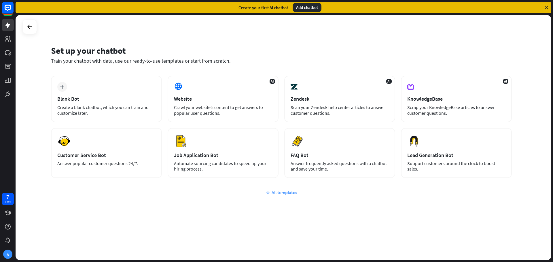
click at [274, 193] on div "All templates" at bounding box center [281, 193] width 460 height 6
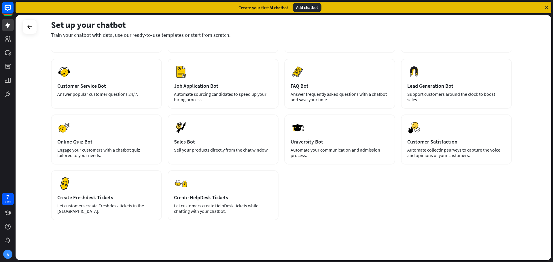
scroll to position [70, 0]
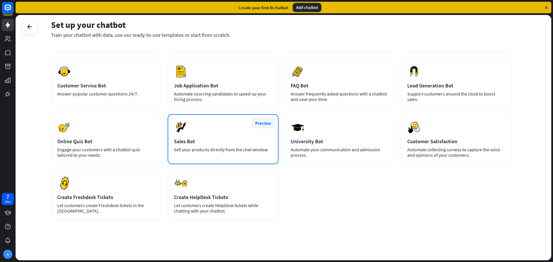
click at [263, 122] on button "Preview" at bounding box center [263, 123] width 23 height 11
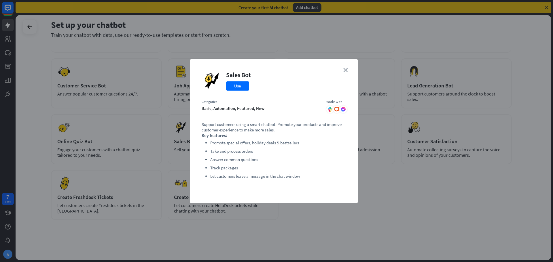
click at [366, 195] on div "close Sales Bot Use Categories basic, automation, featured, new Works with .cls…" at bounding box center [276, 131] width 553 height 262
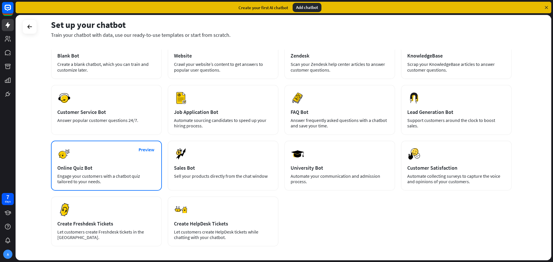
scroll to position [41, 0]
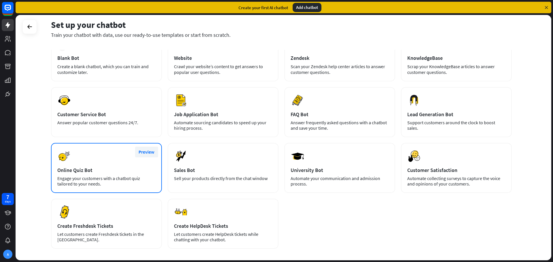
click at [148, 153] on button "Preview" at bounding box center [146, 152] width 23 height 11
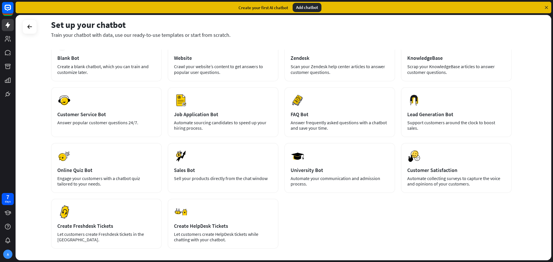
click at [137, 164] on div "close Online Quiz Bot Use Categories basic, featured, automation Works with .cl…" at bounding box center [276, 131] width 553 height 262
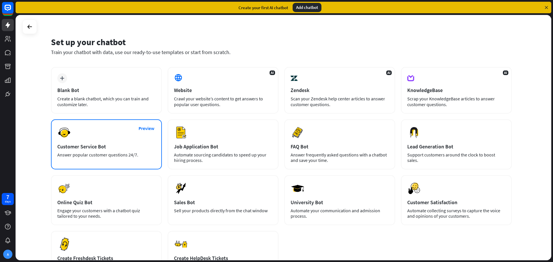
scroll to position [0, 0]
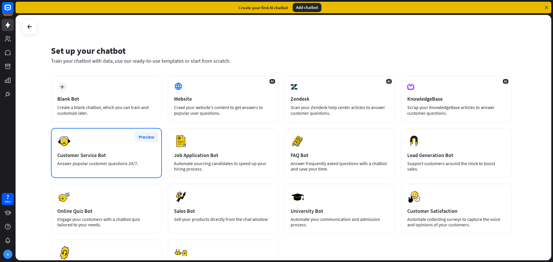
click at [148, 137] on button "Preview" at bounding box center [146, 137] width 23 height 11
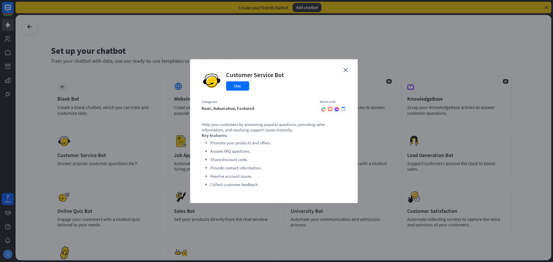
click at [121, 138] on div "close Customer Service Bot Use Categories basic, automation, featured Works wit…" at bounding box center [276, 131] width 553 height 262
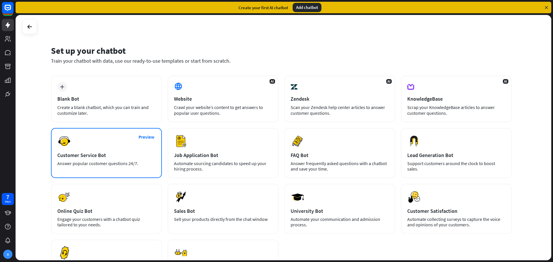
click at [109, 148] on div "Preview Customer Service Bot Answer popular customer questions 24/7." at bounding box center [106, 153] width 111 height 50
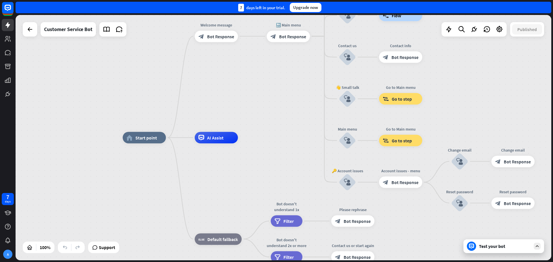
click at [509, 252] on div "Test your bot" at bounding box center [503, 246] width 81 height 14
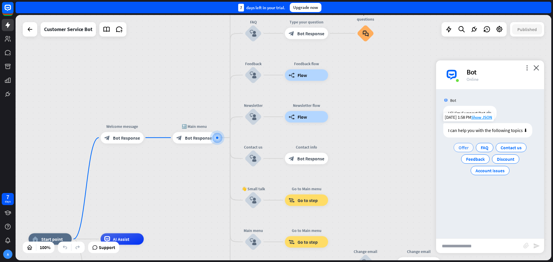
click at [464, 148] on span "Offer" at bounding box center [463, 148] width 10 height 6
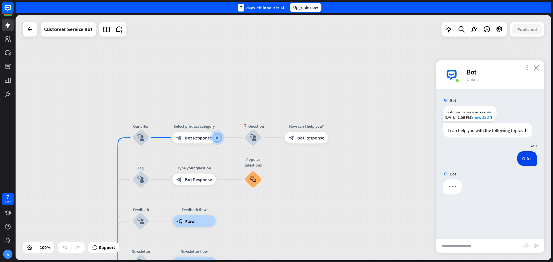
click at [536, 68] on icon "close" at bounding box center [536, 67] width 6 height 5
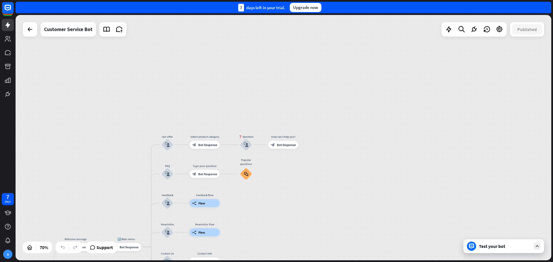
drag, startPoint x: 290, startPoint y: 182, endPoint x: 454, endPoint y: 38, distance: 218.2
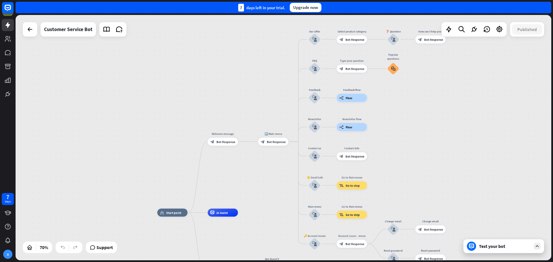
drag, startPoint x: 34, startPoint y: 128, endPoint x: 181, endPoint y: 22, distance: 181.1
click at [181, 22] on div "home_2 Start point Welcome message block_bot_response Bot Response 🔙 Main menu …" at bounding box center [283, 137] width 535 height 245
click at [218, 215] on div "AI Assist" at bounding box center [222, 212] width 30 height 8
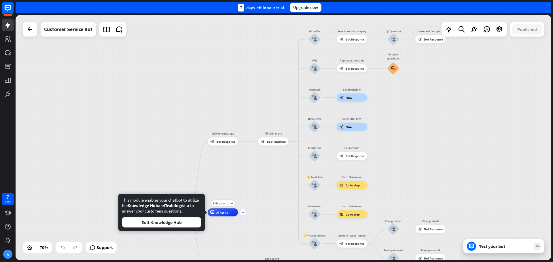
click at [243, 215] on div "plus" at bounding box center [243, 213] width 6 height 6
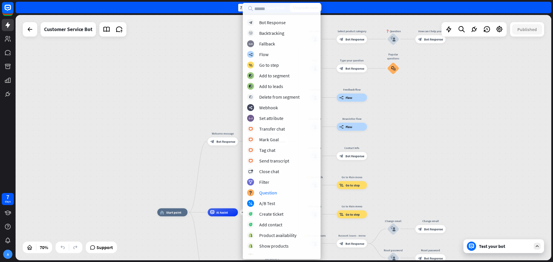
click at [181, 143] on div "home_2 Start point Welcome message block_bot_response Bot Response 🔙 Main menu …" at bounding box center [283, 137] width 535 height 245
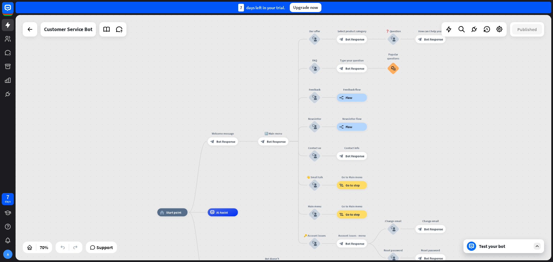
click at [505, 240] on div "Test your bot" at bounding box center [503, 246] width 81 height 14
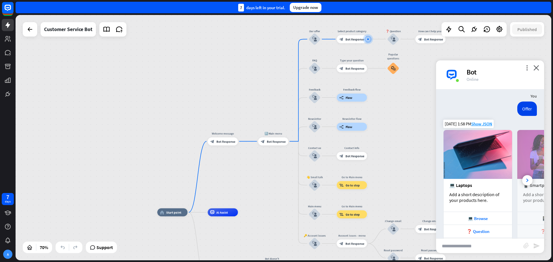
scroll to position [13, 0]
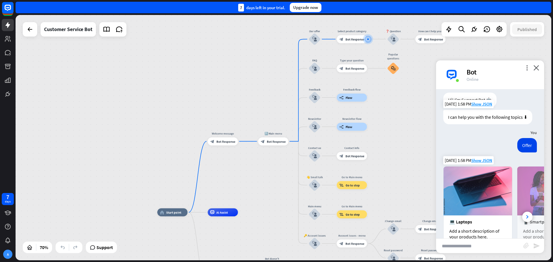
click at [494, 213] on img at bounding box center [477, 191] width 68 height 49
click at [474, 228] on div "Add a short description of your products here." at bounding box center [477, 234] width 57 height 12
click at [463, 223] on div "💻 Laptops" at bounding box center [477, 222] width 57 height 6
click at [524, 216] on div at bounding box center [527, 217] width 10 height 10
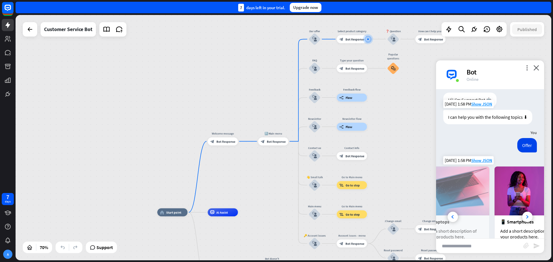
scroll to position [0, 64]
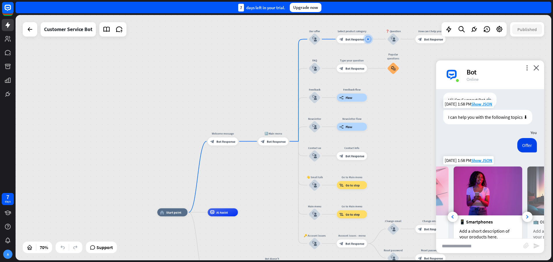
click at [488, 221] on div "📱 Smartphones" at bounding box center [487, 222] width 57 height 6
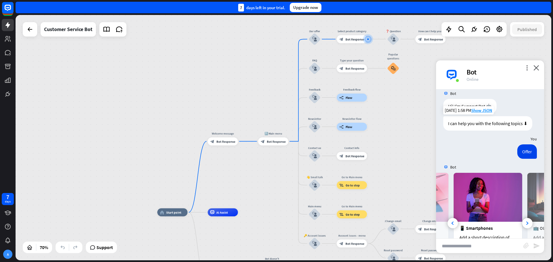
scroll to position [0, 0]
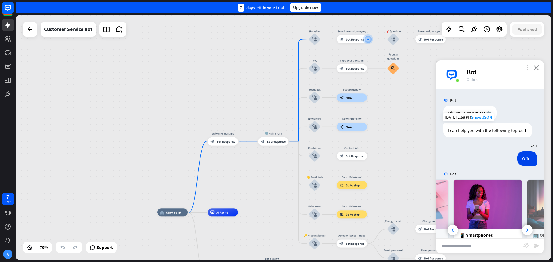
click at [537, 67] on icon "close" at bounding box center [536, 67] width 6 height 5
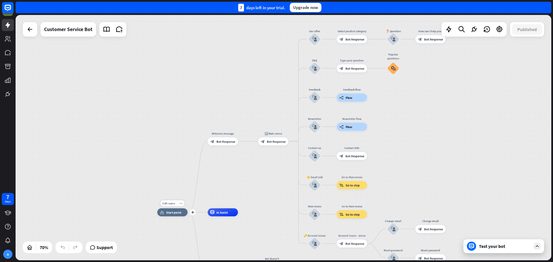
click at [165, 209] on div "home_2 Start point" at bounding box center [172, 212] width 30 height 8
click at [492, 243] on div "Test your bot" at bounding box center [505, 246] width 52 height 6
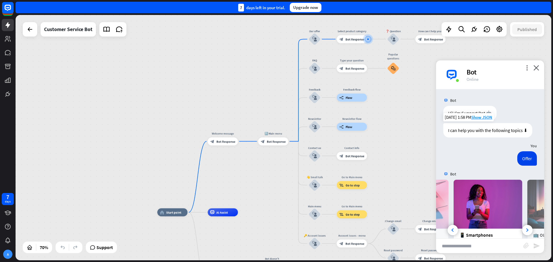
click at [523, 70] on div "Bot" at bounding box center [501, 72] width 71 height 9
click at [525, 68] on icon "more_vert" at bounding box center [526, 67] width 5 height 5
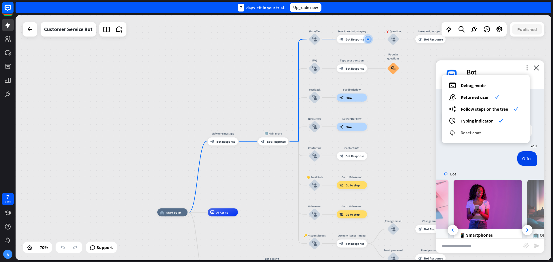
click at [481, 132] on span "Reset chat" at bounding box center [470, 133] width 20 height 6
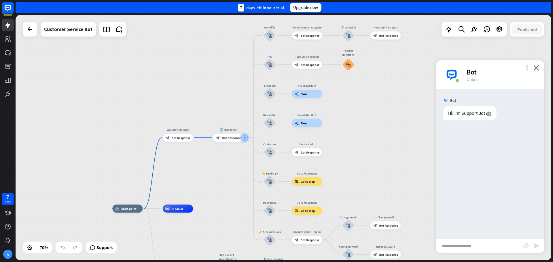
click at [525, 68] on icon "more_vert" at bounding box center [526, 67] width 5 height 5
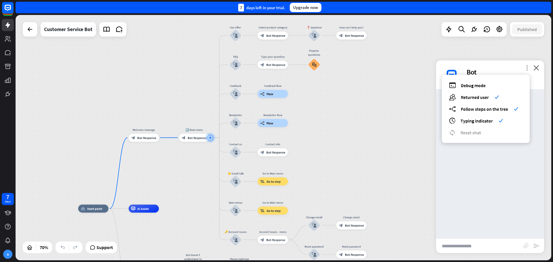
click at [525, 68] on icon "more_vert" at bounding box center [526, 67] width 5 height 5
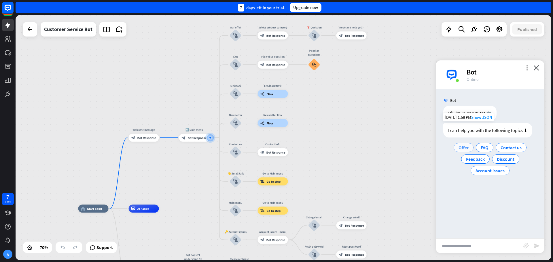
click at [466, 149] on span "Offer" at bounding box center [463, 148] width 10 height 6
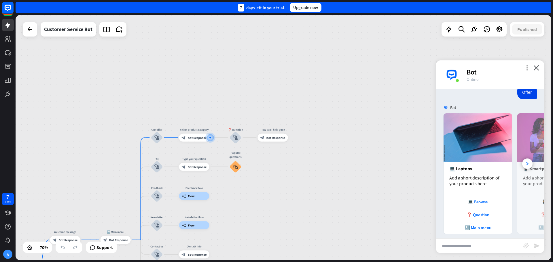
scroll to position [71, 0]
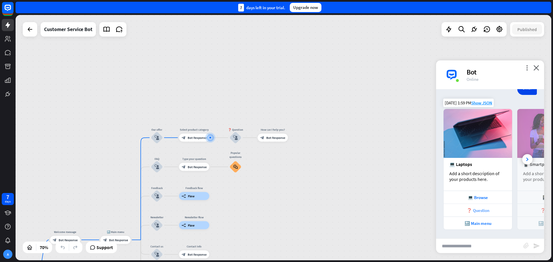
click at [476, 212] on div "❓ Question" at bounding box center [477, 210] width 63 height 5
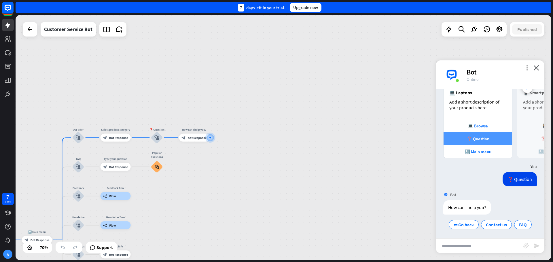
scroll to position [143, 0]
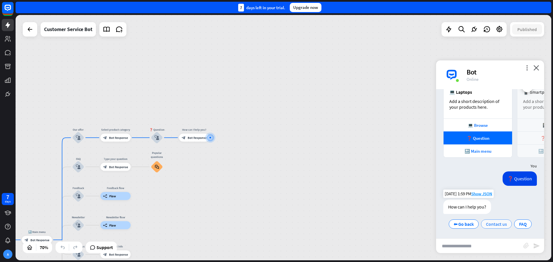
click at [502, 225] on span "Contact us" at bounding box center [495, 224] width 21 height 6
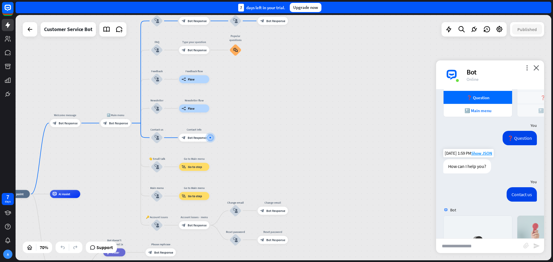
scroll to position [283, 0]
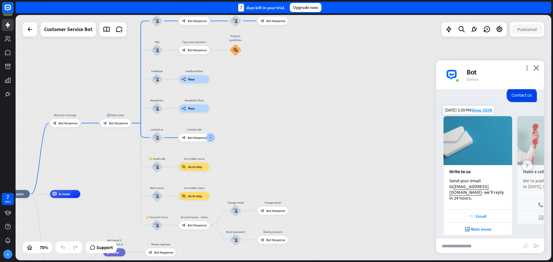
click at [522, 164] on div at bounding box center [527, 166] width 10 height 10
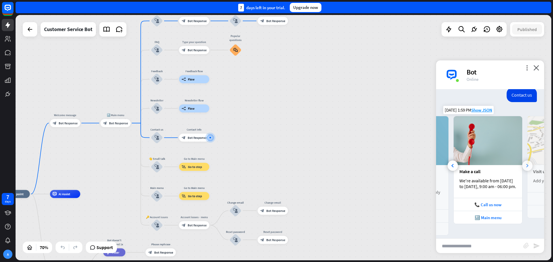
click at [522, 164] on div at bounding box center [527, 166] width 10 height 10
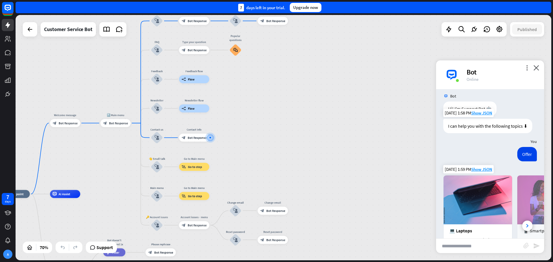
scroll to position [0, 0]
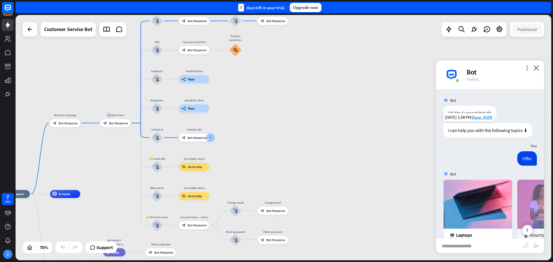
drag, startPoint x: 396, startPoint y: 183, endPoint x: 331, endPoint y: 130, distance: 83.4
drag, startPoint x: 331, startPoint y: 130, endPoint x: 365, endPoint y: 167, distance: 50.1
click at [537, 68] on icon "close" at bounding box center [536, 67] width 6 height 5
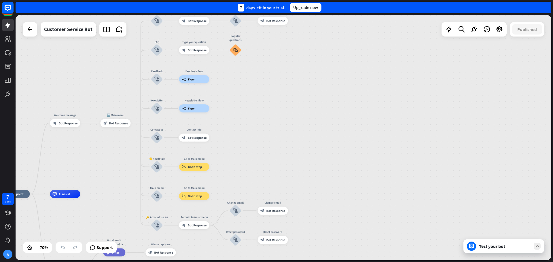
drag, startPoint x: 324, startPoint y: 124, endPoint x: 376, endPoint y: 119, distance: 52.0
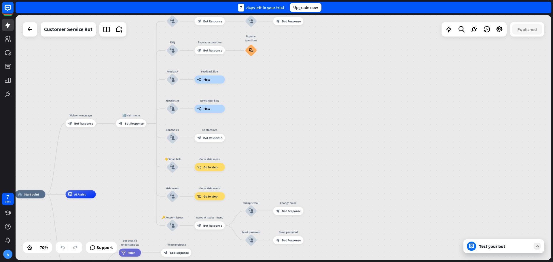
drag, startPoint x: 307, startPoint y: 121, endPoint x: 216, endPoint y: 138, distance: 93.2
click at [370, 112] on div "home_2 Start point Welcome message block_bot_response Bot Response 🔙 Main menu …" at bounding box center [283, 137] width 535 height 245
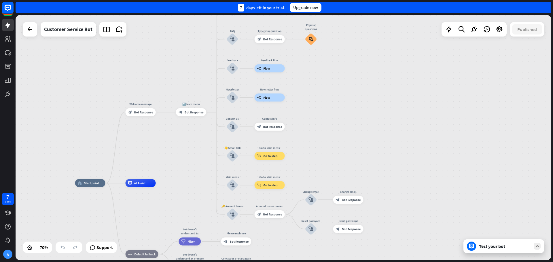
drag, startPoint x: 178, startPoint y: 149, endPoint x: 222, endPoint y: 136, distance: 46.6
click at [231, 128] on div "home_2 Start point Welcome message block_bot_response Bot Response 🔙 Main menu …" at bounding box center [283, 137] width 535 height 245
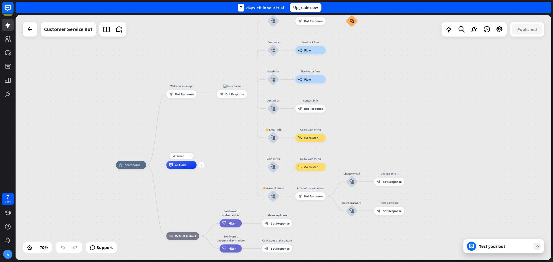
click at [188, 165] on div "AI Assist" at bounding box center [181, 165] width 30 height 8
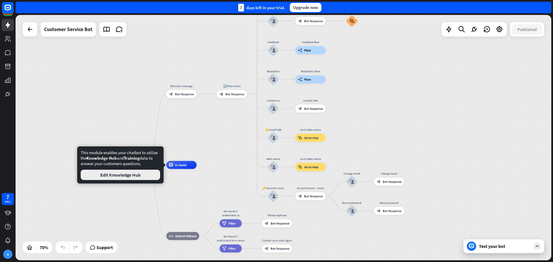
click at [143, 175] on button "Edit Knowledge Hub" at bounding box center [120, 175] width 79 height 10
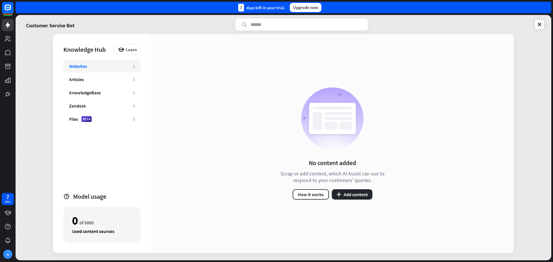
click at [110, 68] on div "Websites" at bounding box center [98, 66] width 58 height 6
click at [345, 195] on button "plus Add content" at bounding box center [352, 194] width 41 height 10
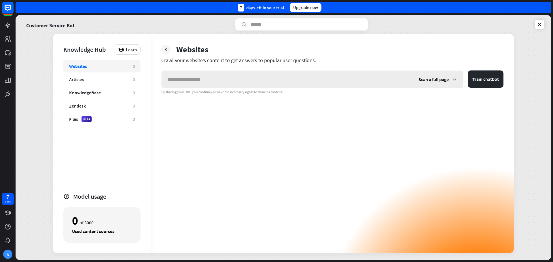
click at [219, 80] on input "text" at bounding box center [286, 79] width 251 height 17
type input "**********"
click at [467, 71] on button "Train chatbot" at bounding box center [485, 79] width 36 height 17
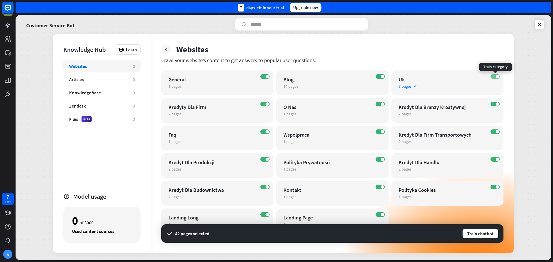
click at [496, 76] on span at bounding box center [496, 76] width 3 height 3
click at [186, 87] on icon "edit" at bounding box center [185, 87] width 4 height 4
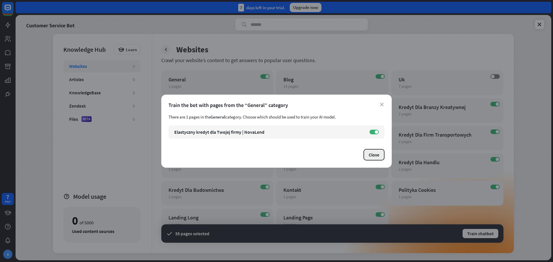
click at [379, 158] on button "Close" at bounding box center [373, 155] width 21 height 12
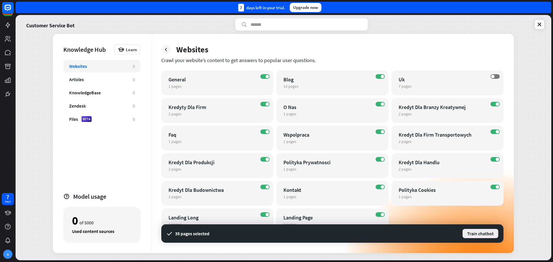
click at [476, 235] on button "Train chatbot" at bounding box center [480, 233] width 37 height 10
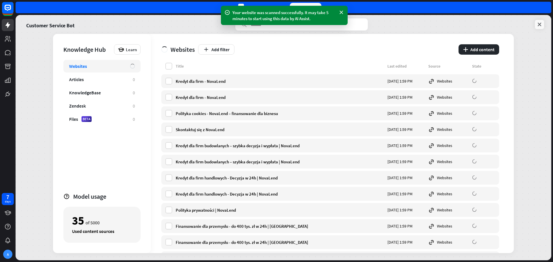
click at [538, 24] on icon at bounding box center [539, 25] width 6 height 6
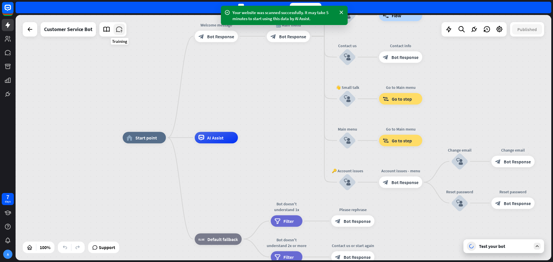
click at [117, 30] on icon at bounding box center [118, 29] width 7 height 7
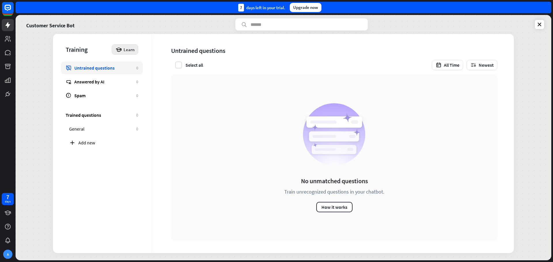
click at [121, 52] on icon at bounding box center [118, 49] width 6 height 6
click at [150, 66] on div "Get started with Training" at bounding box center [143, 65] width 52 height 11
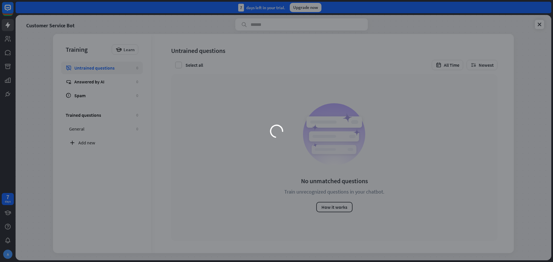
click at [520, 55] on div "loader" at bounding box center [276, 131] width 553 height 262
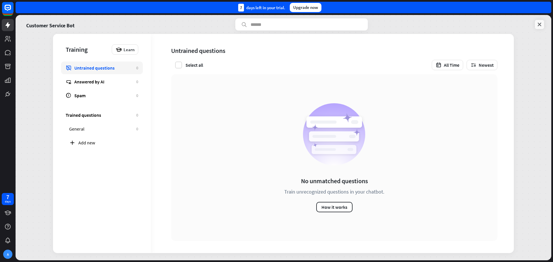
click at [538, 24] on icon at bounding box center [539, 25] width 6 height 6
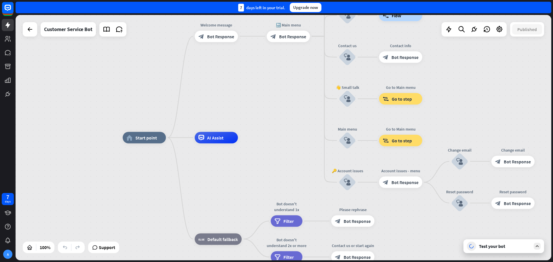
click at [479, 247] on div "Test your bot" at bounding box center [505, 246] width 52 height 6
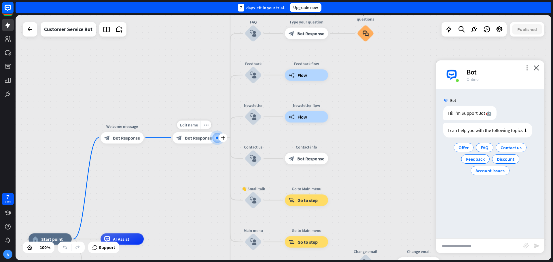
drag, startPoint x: 155, startPoint y: 201, endPoint x: 199, endPoint y: 133, distance: 81.1
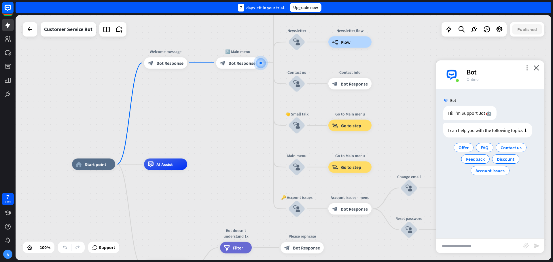
drag, startPoint x: 171, startPoint y: 186, endPoint x: 213, endPoint y: 120, distance: 78.4
click at [213, 120] on div "home_2 Start point Welcome message block_bot_response Bot Response 🔙 Main menu …" at bounding box center [283, 137] width 535 height 245
drag, startPoint x: 229, startPoint y: 203, endPoint x: 210, endPoint y: 155, distance: 52.2
click at [158, 168] on div "AI Assist" at bounding box center [165, 165] width 43 height 12
click at [196, 164] on icon "plus" at bounding box center [194, 164] width 4 height 4
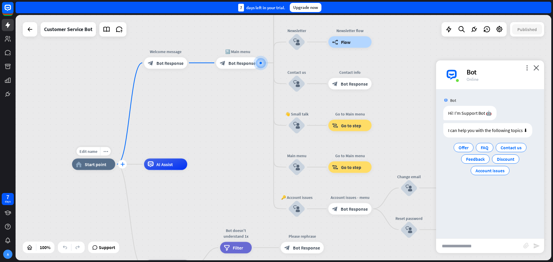
click at [123, 163] on icon "plus" at bounding box center [122, 164] width 4 height 4
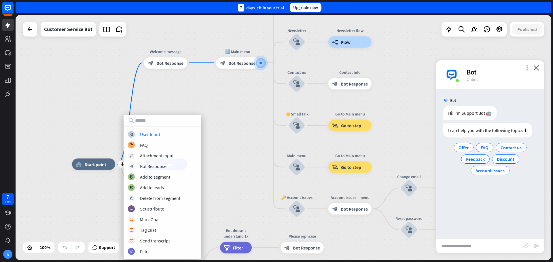
click at [236, 158] on div "plus home_2 Start point Welcome message block_bot_response Bot Response 🔙 Main …" at bounding box center [283, 137] width 535 height 245
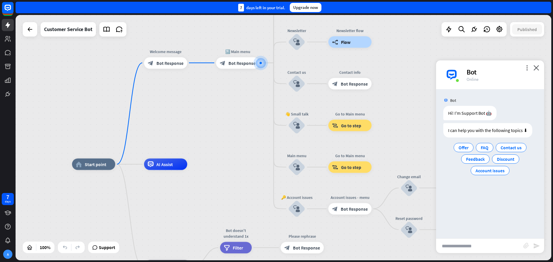
drag, startPoint x: 233, startPoint y: 163, endPoint x: 229, endPoint y: 146, distance: 16.6
drag, startPoint x: 218, startPoint y: 162, endPoint x: 232, endPoint y: 105, distance: 58.4
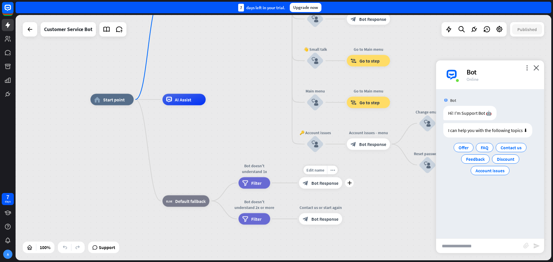
click at [321, 184] on span "Bot Response" at bounding box center [324, 183] width 27 height 6
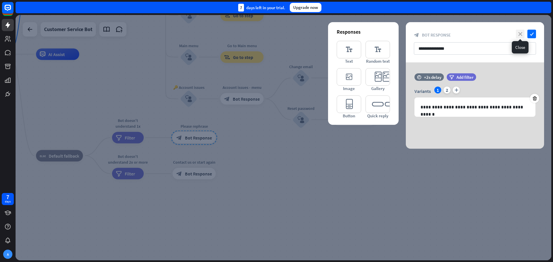
click at [520, 32] on icon "close" at bounding box center [519, 34] width 9 height 9
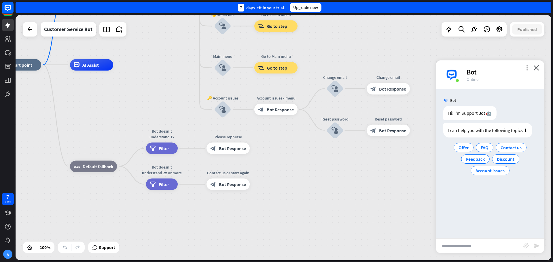
drag, startPoint x: 112, startPoint y: 88, endPoint x: 160, endPoint y: 85, distance: 47.6
click at [192, 100] on div "home_2 Start point Welcome message block_bot_response Bot Response 🔙 Main menu …" at bounding box center [265, 187] width 535 height 245
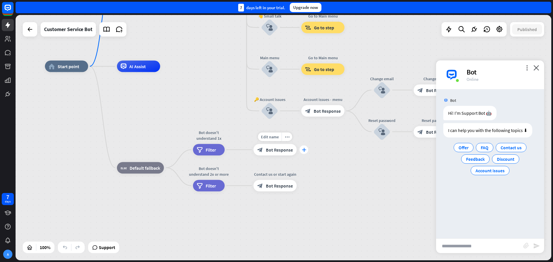
click at [303, 151] on icon "plus" at bounding box center [304, 150] width 4 height 4
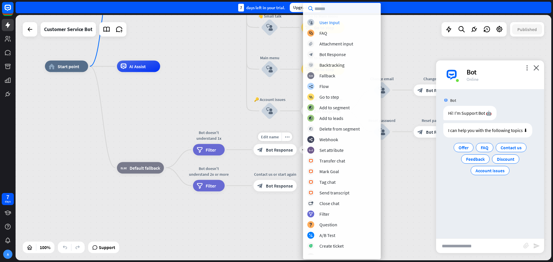
click at [253, 152] on div "Edit name more_horiz plus Please rephrase block_bot_response Bot Response" at bounding box center [274, 150] width 43 height 12
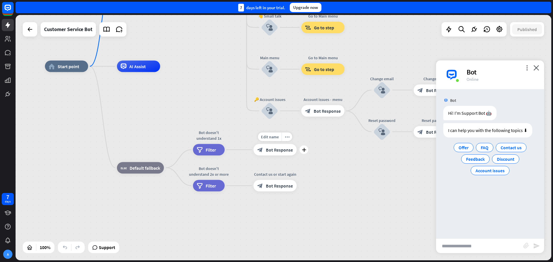
click at [253, 150] on div "Edit name more_horiz plus block_bot_response Bot Response" at bounding box center [274, 150] width 43 height 12
drag, startPoint x: 298, startPoint y: 154, endPoint x: 301, endPoint y: 154, distance: 3.8
click at [296, 154] on div "Edit name more_horiz plus block_bot_response Bot Response" at bounding box center [274, 150] width 43 height 12
click at [303, 154] on div "plus" at bounding box center [304, 150] width 9 height 9
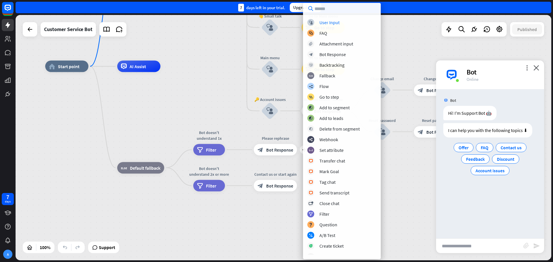
click at [326, 12] on input "text" at bounding box center [342, 9] width 78 height 12
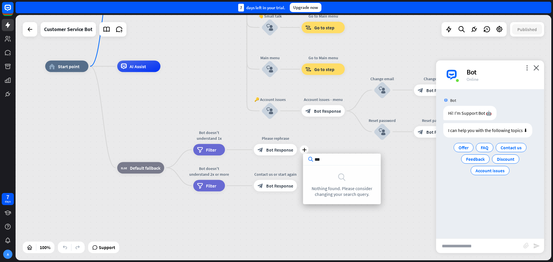
type input "***"
click at [237, 241] on div "home_2 Start point Welcome message block_bot_response Bot Response 🔙 Main menu …" at bounding box center [312, 188] width 535 height 245
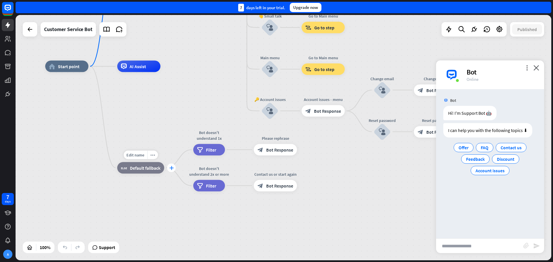
click at [171, 168] on icon "plus" at bounding box center [171, 168] width 4 height 4
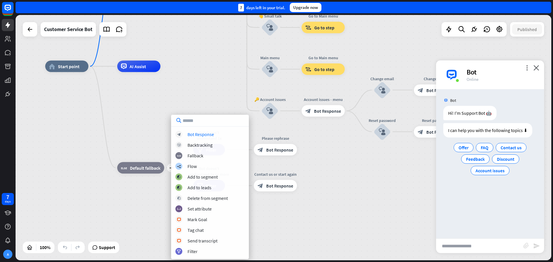
click at [201, 121] on input "text" at bounding box center [210, 121] width 78 height 12
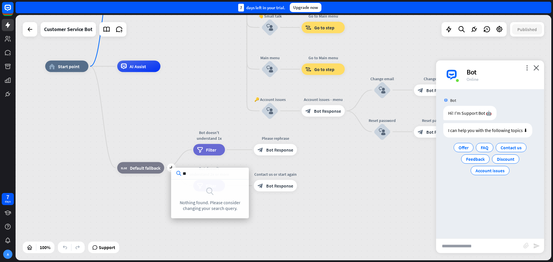
type input "**"
click at [145, 103] on div "home_2 Start point Welcome message block_bot_response Bot Response 🔙 Main menu …" at bounding box center [312, 188] width 535 height 245
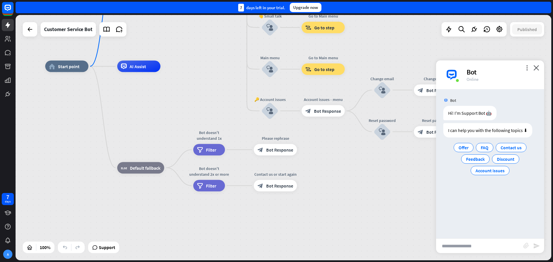
drag, startPoint x: 145, startPoint y: 108, endPoint x: 225, endPoint y: 162, distance: 96.7
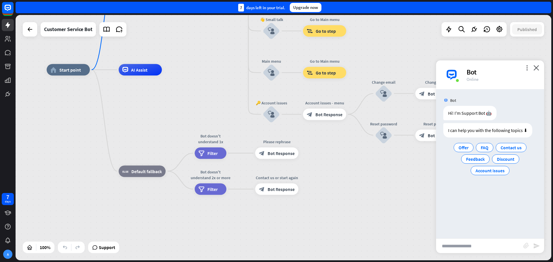
drag, startPoint x: 166, startPoint y: 97, endPoint x: 226, endPoint y: 134, distance: 70.1
click at [231, 142] on div "home_2 Start point Welcome message block_bot_response Bot Response 🔙 Main menu …" at bounding box center [314, 192] width 535 height 245
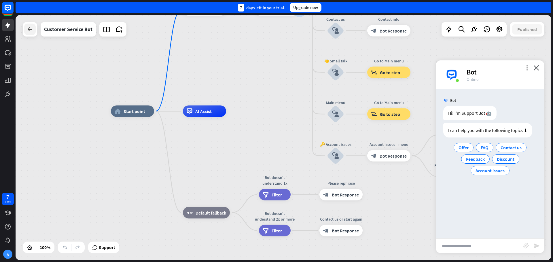
click at [31, 29] on icon at bounding box center [29, 29] width 7 height 7
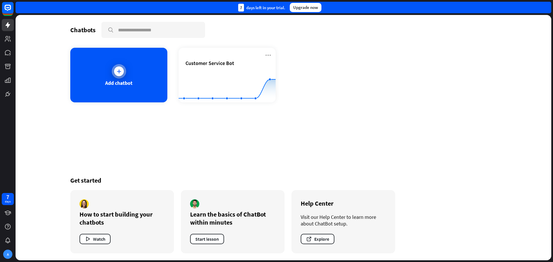
click at [125, 66] on div "Add chatbot" at bounding box center [118, 75] width 97 height 55
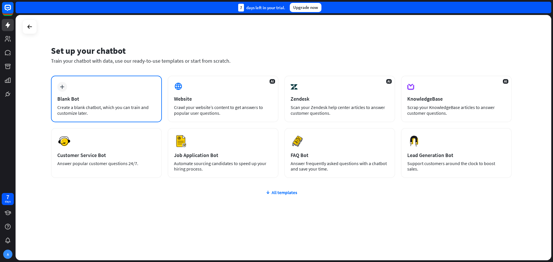
click at [111, 104] on div "plus Blank Bot Create a blank chatbot, which you can train and customize later." at bounding box center [106, 99] width 111 height 47
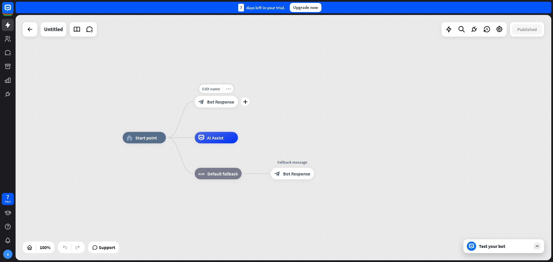
click at [225, 91] on div "more_horiz" at bounding box center [228, 89] width 11 height 9
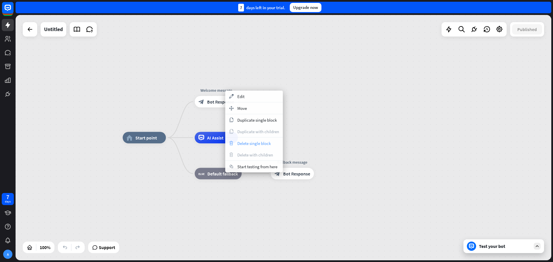
click at [249, 142] on span "Delete single block" at bounding box center [253, 143] width 33 height 5
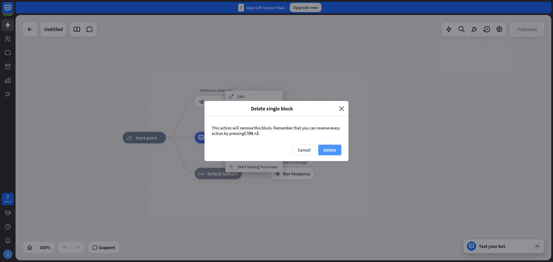
click at [326, 145] on button "Delete" at bounding box center [329, 150] width 23 height 11
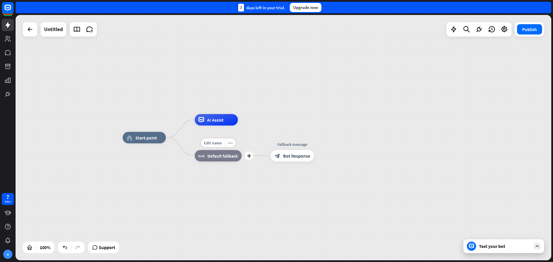
click at [222, 152] on div "block_fallback Default fallback" at bounding box center [218, 156] width 47 height 12
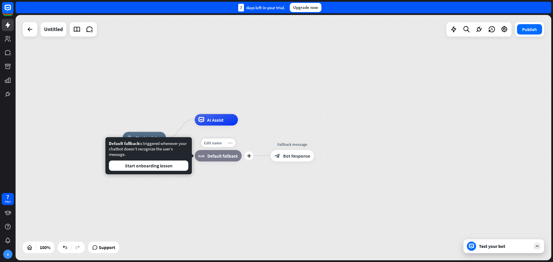
click at [232, 145] on div "more_horiz" at bounding box center [229, 142] width 11 height 9
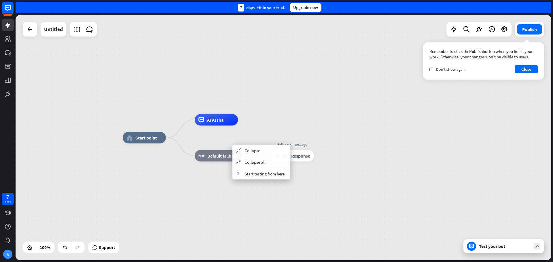
drag, startPoint x: 176, startPoint y: 164, endPoint x: 206, endPoint y: 158, distance: 30.9
click at [176, 164] on div "home_2 Start point AI Assist block_fallback Default fallback Fallback message b…" at bounding box center [390, 260] width 535 height 245
click at [232, 150] on div "Edit name more_horiz plus block_fallback Default fallback" at bounding box center [218, 156] width 47 height 12
click at [233, 141] on icon "more_horiz" at bounding box center [230, 143] width 5 height 4
click at [250, 144] on span "Collapse" at bounding box center [253, 146] width 16 height 5
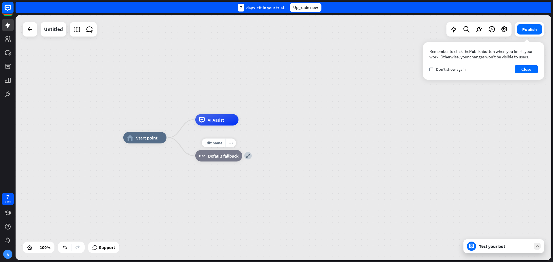
click at [234, 146] on div "more_horiz" at bounding box center [230, 142] width 11 height 9
click at [195, 161] on div "expand block_fallback Default fallback" at bounding box center [218, 156] width 47 height 12
click at [148, 136] on span "Start point" at bounding box center [147, 138] width 22 height 6
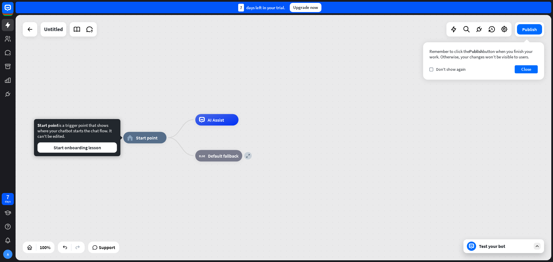
click at [180, 144] on div "Edit name more_horiz home_2 Start point AI Assist expand block_fallback Default…" at bounding box center [390, 260] width 535 height 245
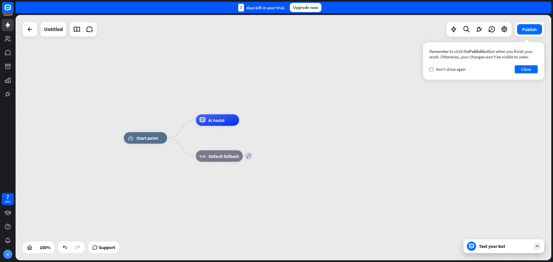
click at [180, 146] on div "home_2 Start point AI Assist expand block_fallback Default fallback" at bounding box center [391, 260] width 535 height 245
click at [216, 161] on div "block_fallback Default fallback" at bounding box center [219, 156] width 47 height 12
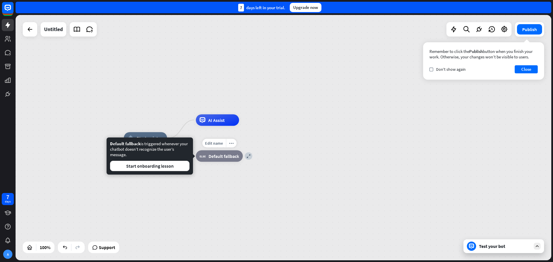
click at [243, 161] on div "Edit name more_horiz expand block_fallback Default fallback" at bounding box center [219, 156] width 47 height 12
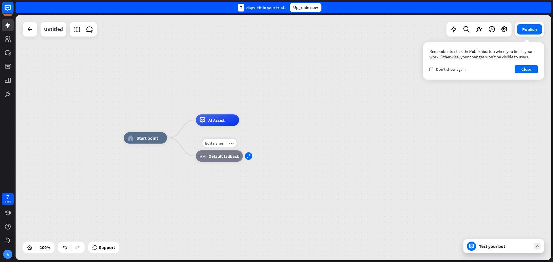
drag, startPoint x: 252, startPoint y: 160, endPoint x: 250, endPoint y: 158, distance: 3.1
click at [243, 160] on div "Edit name more_horiz expand block_fallback Default fallback" at bounding box center [219, 156] width 47 height 12
click at [250, 158] on div "expand" at bounding box center [248, 155] width 7 height 7
click at [283, 157] on div "block_bot_response Bot Response" at bounding box center [293, 156] width 43 height 12
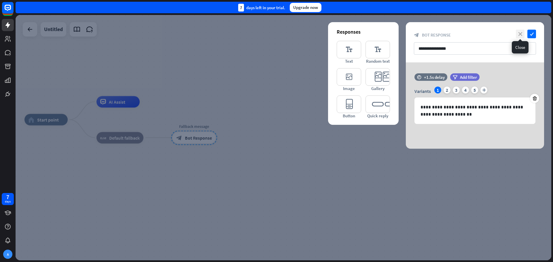
click at [523, 31] on icon "close" at bounding box center [519, 34] width 9 height 9
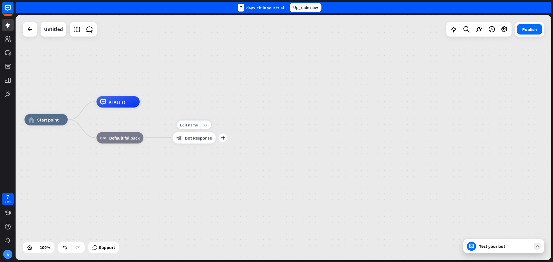
click at [191, 133] on div "block_bot_response Bot Response" at bounding box center [193, 138] width 43 height 12
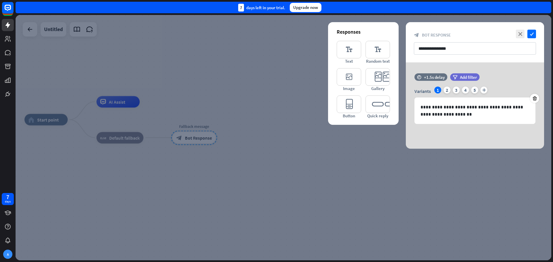
click at [251, 168] on div at bounding box center [283, 137] width 535 height 245
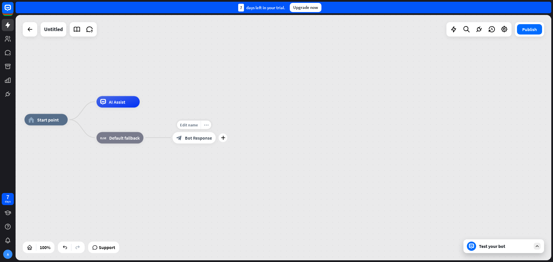
click at [208, 125] on icon "more_horiz" at bounding box center [206, 125] width 5 height 4
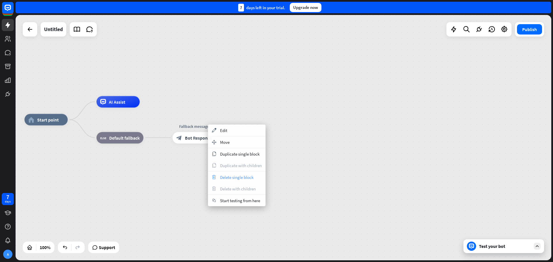
click at [237, 177] on span "Delete single block" at bounding box center [236, 177] width 33 height 5
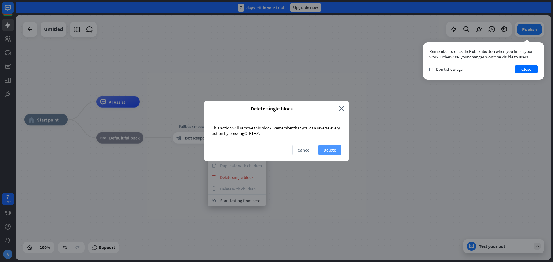
drag, startPoint x: 342, startPoint y: 148, endPoint x: 336, endPoint y: 149, distance: 5.8
click at [341, 148] on div "Cancel Delete" at bounding box center [276, 153] width 144 height 16
click at [336, 149] on button "Delete" at bounding box center [329, 150] width 23 height 11
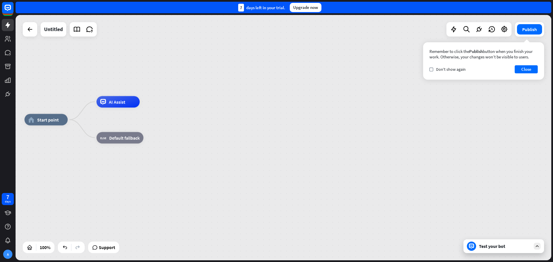
click at [489, 242] on div "Test your bot" at bounding box center [503, 246] width 81 height 14
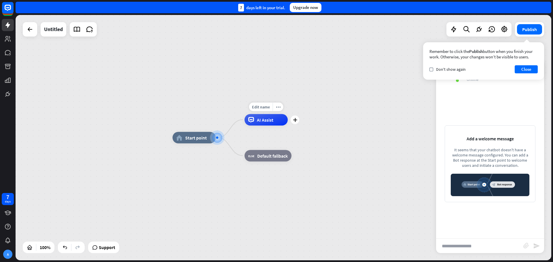
click at [260, 118] on span "AI Assist" at bounding box center [265, 120] width 16 height 6
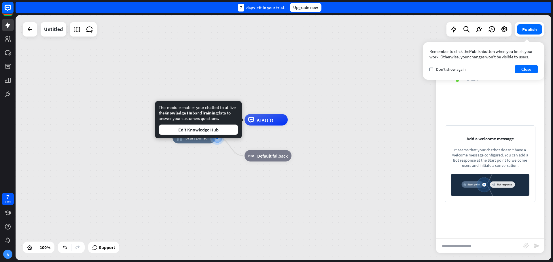
click at [216, 124] on div "This module enables your chatbot to utilize the Knowledge Hub and Training data…" at bounding box center [198, 120] width 79 height 30
click at [215, 127] on button "Edit Knowledge Hub" at bounding box center [198, 130] width 79 height 10
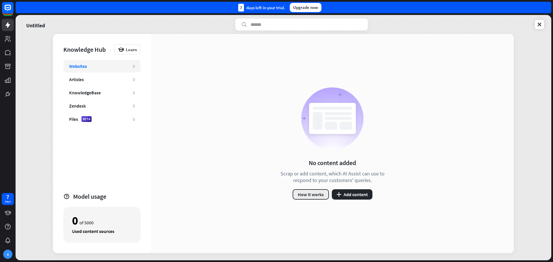
click at [314, 193] on button "How it works" at bounding box center [310, 194] width 36 height 10
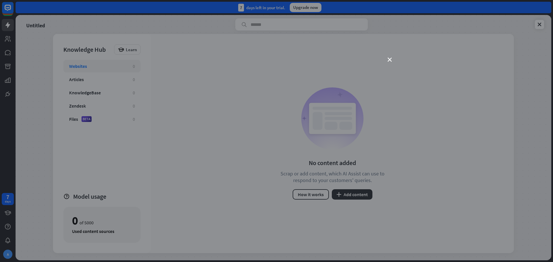
click at [420, 186] on div "close" at bounding box center [276, 131] width 553 height 262
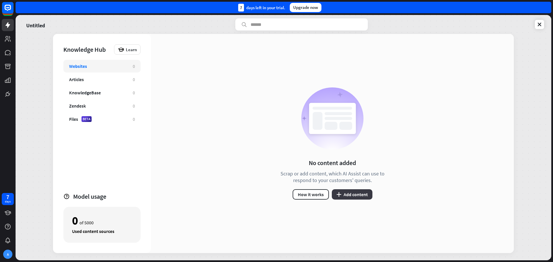
click at [372, 192] on div "No content added Scrap or add content, which AI Assist can use to respond to yo…" at bounding box center [332, 143] width 118 height 112
click at [365, 193] on button "plus Add content" at bounding box center [352, 194] width 41 height 10
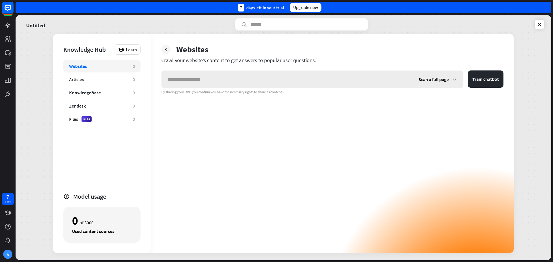
click at [191, 81] on input "text" at bounding box center [286, 79] width 251 height 17
type input "**********"
click at [467, 71] on button "Train chatbot" at bounding box center [485, 79] width 36 height 17
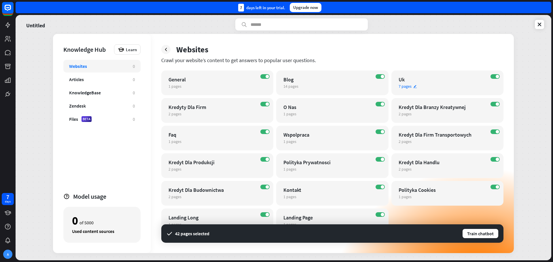
click at [492, 73] on div "ON Uk 7 pages edit" at bounding box center [447, 83] width 112 height 25
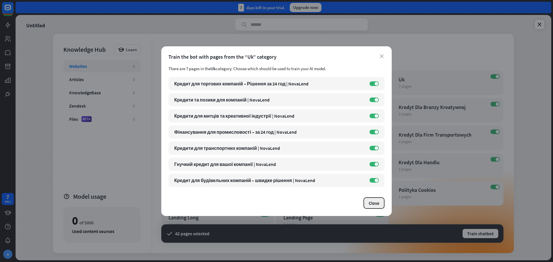
click at [373, 200] on button "Close" at bounding box center [373, 203] width 21 height 12
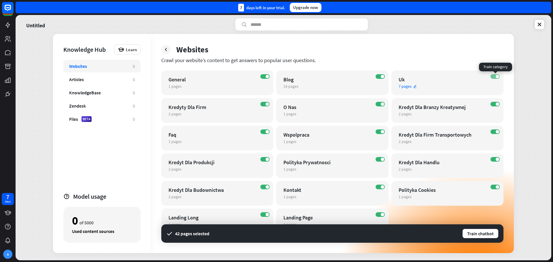
click at [495, 77] on label "ON" at bounding box center [494, 76] width 9 height 5
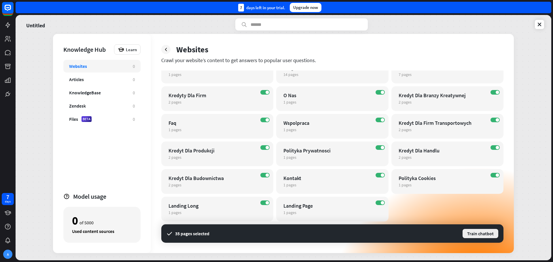
click at [472, 233] on button "Train chatbot" at bounding box center [480, 233] width 37 height 10
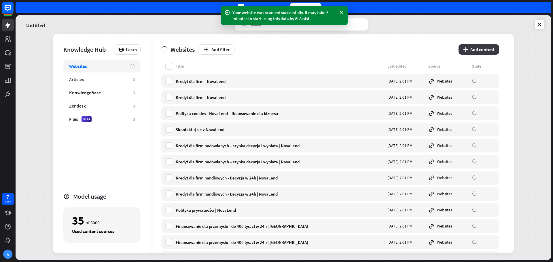
click at [490, 46] on button "plus Add content" at bounding box center [478, 49] width 41 height 10
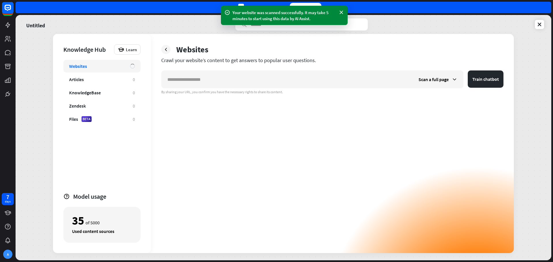
drag, startPoint x: 420, startPoint y: 149, endPoint x: 257, endPoint y: 99, distance: 170.8
click at [419, 149] on div "Scan a full page Train chatbot By sharing your URL, you confirm you have the ne…" at bounding box center [332, 162] width 342 height 183
click at [81, 68] on div "Websites" at bounding box center [78, 66] width 18 height 6
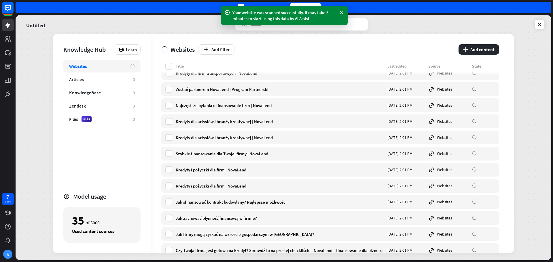
scroll to position [395, 0]
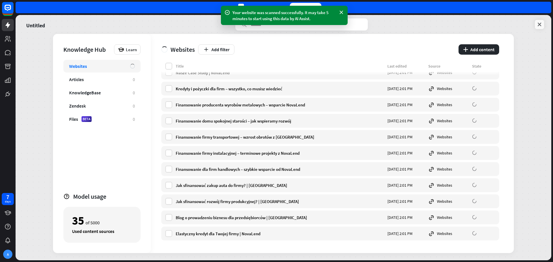
click at [539, 21] on link at bounding box center [538, 24] width 9 height 9
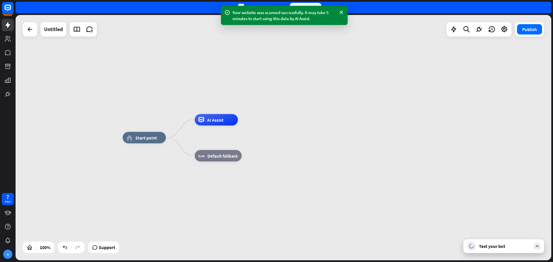
click at [492, 251] on div "Test your bot" at bounding box center [503, 246] width 81 height 14
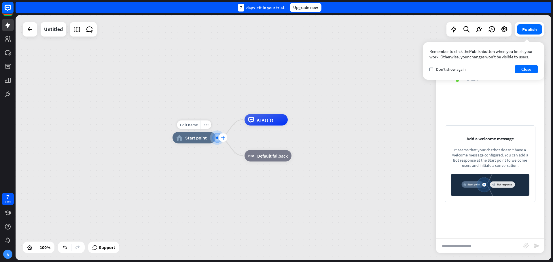
click at [220, 138] on div "plus" at bounding box center [222, 138] width 9 height 9
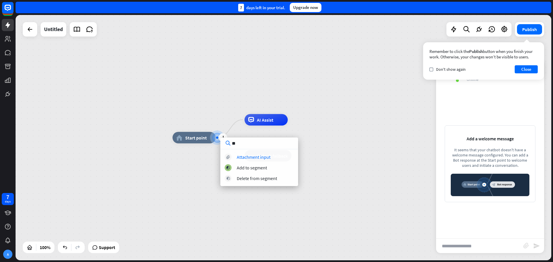
type input "**"
click at [241, 72] on div "plus home_2 Start point Edit name more_horiz AI Assist block_fallback Default f…" at bounding box center [283, 137] width 535 height 245
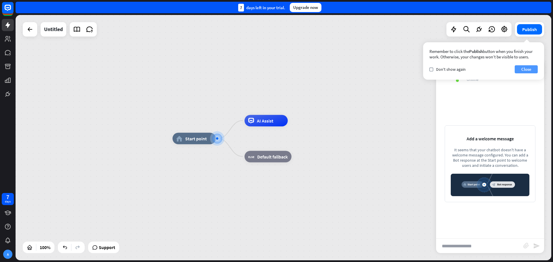
click at [521, 67] on button "Close" at bounding box center [525, 69] width 23 height 8
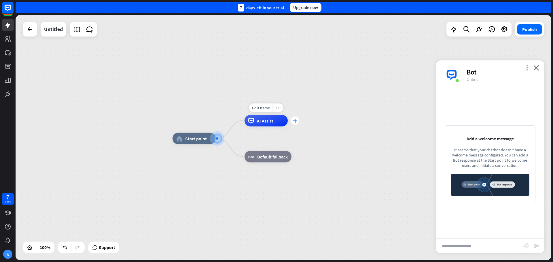
click at [292, 123] on div "plus" at bounding box center [294, 120] width 9 height 9
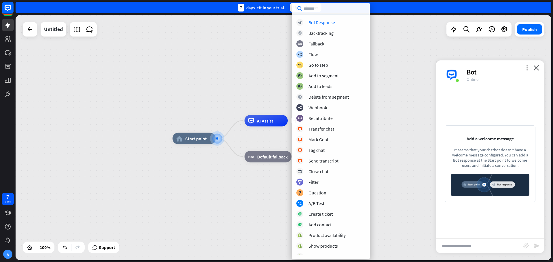
click at [324, 9] on input "text" at bounding box center [331, 9] width 78 height 12
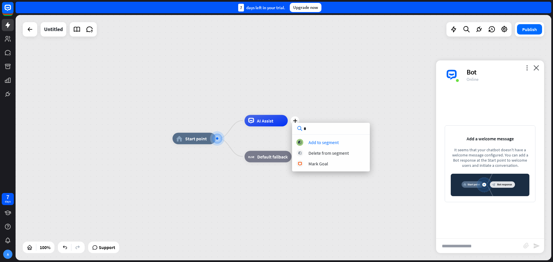
type input "**"
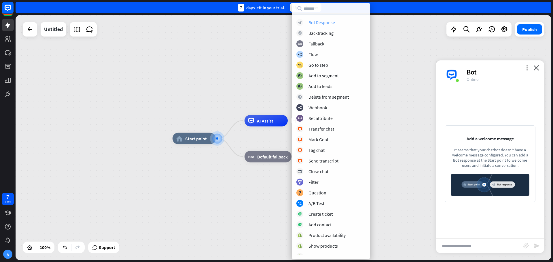
click at [327, 22] on div "Bot Response" at bounding box center [321, 23] width 26 height 6
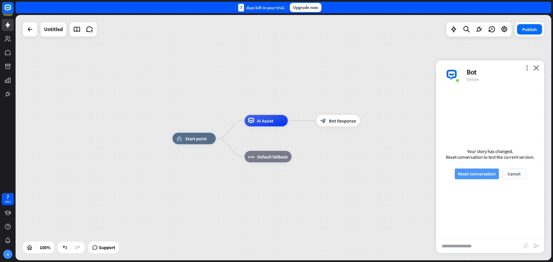
click at [464, 174] on button "Reset conversation" at bounding box center [476, 174] width 44 height 11
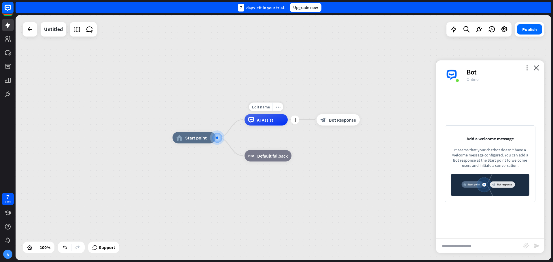
drag, startPoint x: 283, startPoint y: 123, endPoint x: 279, endPoint y: 127, distance: 6.3
click at [250, 138] on div "home_2 Start point Edit name more_horiz plus AI Assist Edit name more_horiz blo…" at bounding box center [439, 260] width 535 height 245
drag, startPoint x: 335, startPoint y: 121, endPoint x: 330, endPoint y: 121, distance: 5.5
click at [294, 138] on div "home_2 Start point Edit name more_horiz plus AI Assist Edit name more_horiz blo…" at bounding box center [439, 260] width 535 height 245
click at [351, 119] on span "Bot Response" at bounding box center [342, 120] width 27 height 6
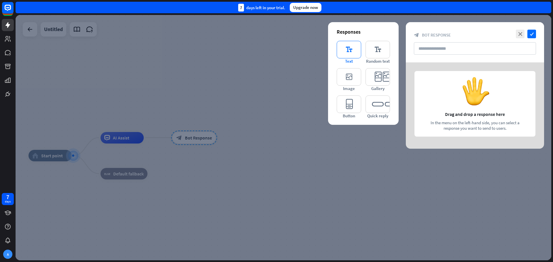
click at [352, 52] on icon "editor_text" at bounding box center [348, 50] width 24 height 18
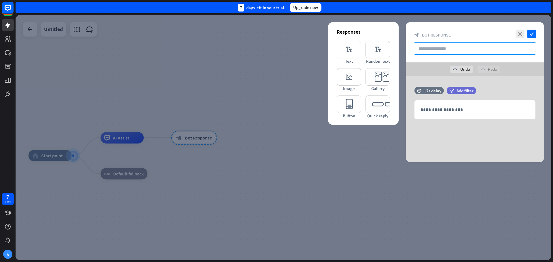
click at [457, 52] on input "text" at bounding box center [475, 48] width 122 height 12
type input "*"
click at [533, 35] on icon "check" at bounding box center [531, 34] width 9 height 9
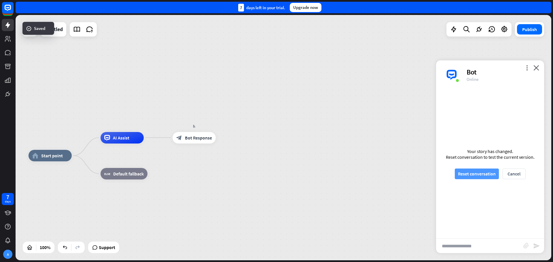
click at [487, 176] on button "Reset conversation" at bounding box center [476, 174] width 44 height 11
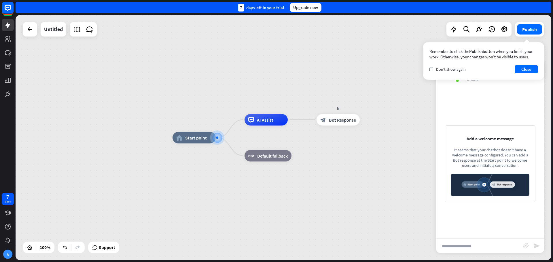
click at [232, 125] on div "home_2 Start point AI Assist h block_bot_response Bot Response block_fallback D…" at bounding box center [283, 137] width 535 height 245
click at [219, 138] on div "plus" at bounding box center [222, 138] width 9 height 9
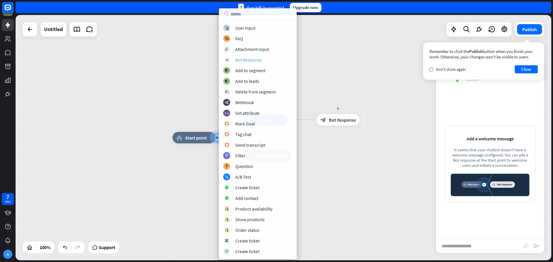
click at [261, 59] on div "Bot Response" at bounding box center [248, 60] width 26 height 6
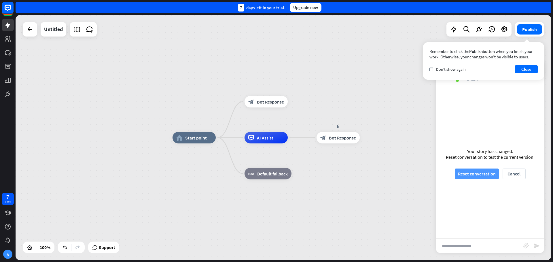
click at [481, 172] on button "Reset conversation" at bounding box center [476, 174] width 44 height 11
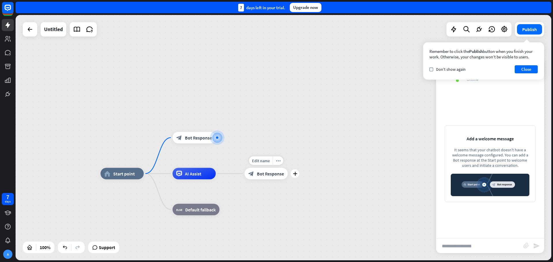
click at [279, 168] on div "block_bot_response Bot Response" at bounding box center [265, 174] width 43 height 12
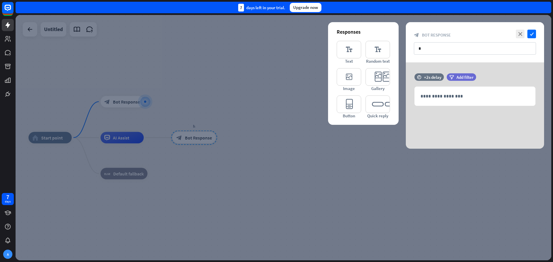
drag, startPoint x: 517, startPoint y: 36, endPoint x: 346, endPoint y: 71, distance: 174.5
click at [518, 35] on icon "close" at bounding box center [519, 34] width 9 height 9
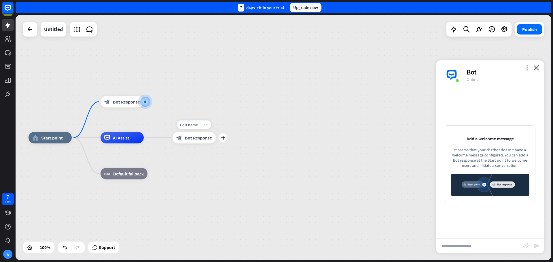
click at [207, 126] on icon "more_horiz" at bounding box center [206, 125] width 5 height 4
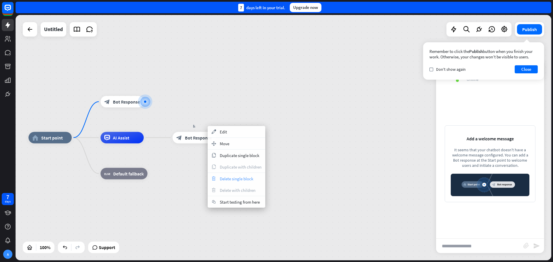
click at [233, 177] on span "Delete single block" at bounding box center [236, 178] width 33 height 5
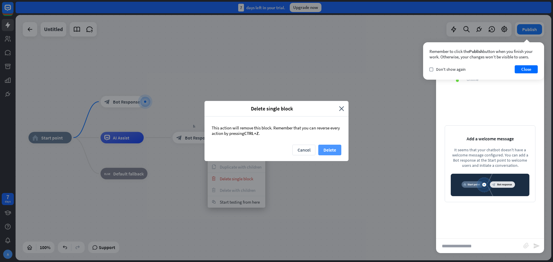
click at [329, 148] on button "Delete" at bounding box center [329, 150] width 23 height 11
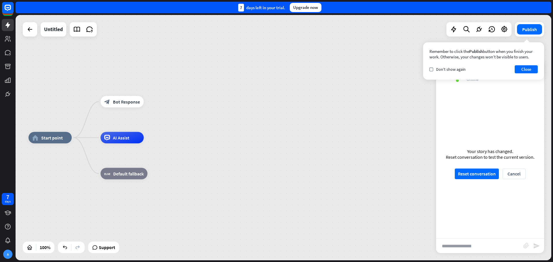
drag, startPoint x: 162, startPoint y: 126, endPoint x: 147, endPoint y: 122, distance: 15.2
click at [165, 117] on div "home_2 Start point block_bot_response Bot Response Edit name more_horiz AI Assi…" at bounding box center [283, 137] width 535 height 245
click at [113, 138] on span "AI Assist" at bounding box center [121, 138] width 16 height 6
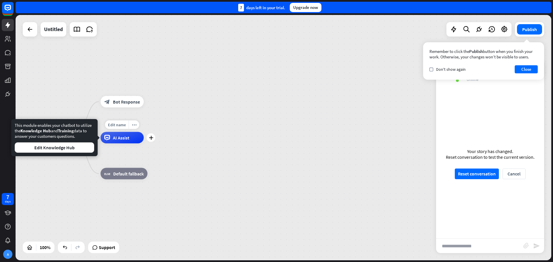
click at [113, 138] on span "AI Assist" at bounding box center [121, 138] width 16 height 6
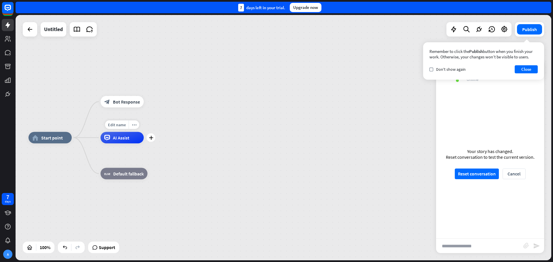
click at [113, 142] on div "AI Assist" at bounding box center [121, 138] width 43 height 12
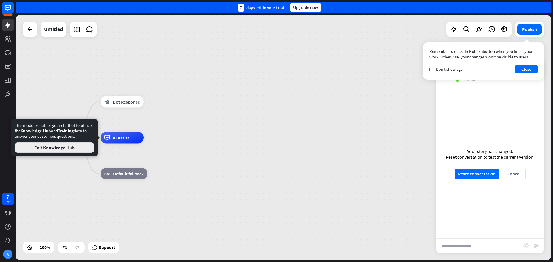
click at [75, 147] on button "Edit Knowledge Hub" at bounding box center [54, 147] width 79 height 10
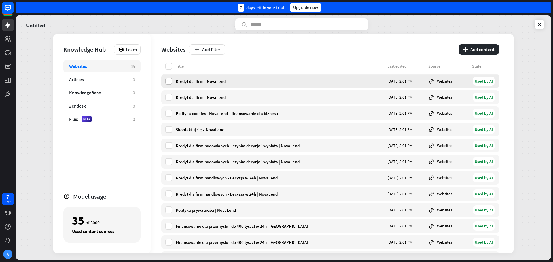
click at [168, 79] on label at bounding box center [168, 81] width 7 height 7
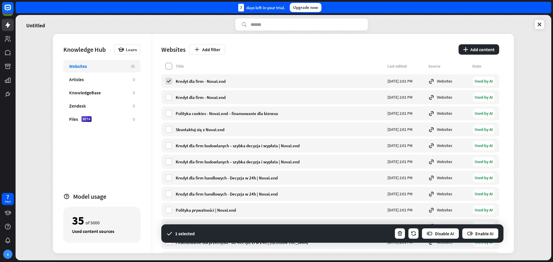
click at [167, 63] on label at bounding box center [168, 66] width 7 height 7
click at [475, 236] on button "Enable AI" at bounding box center [479, 234] width 37 height 12
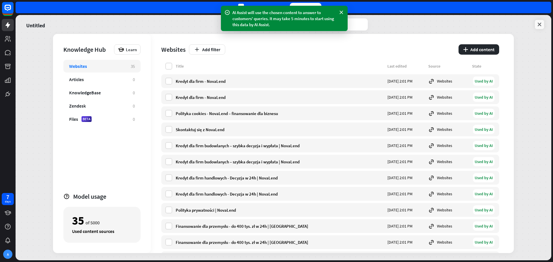
click at [536, 25] on icon at bounding box center [539, 25] width 6 height 6
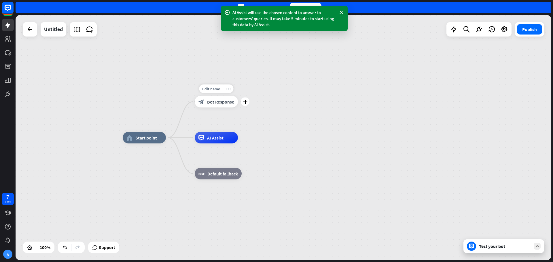
click at [228, 90] on icon "more_horiz" at bounding box center [228, 89] width 5 height 4
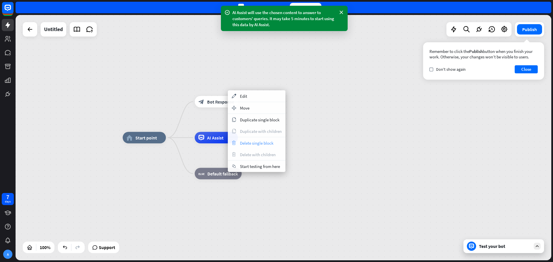
click at [252, 145] on span "Delete single block" at bounding box center [256, 142] width 33 height 5
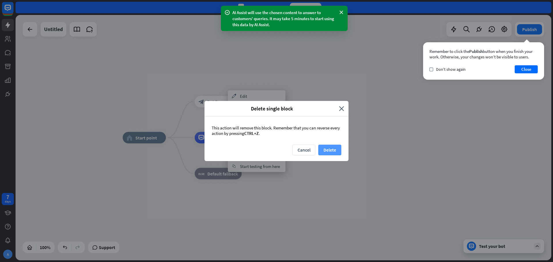
click at [328, 146] on button "Delete" at bounding box center [329, 150] width 23 height 11
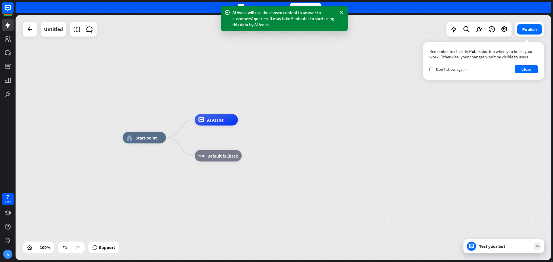
click at [476, 246] on div "Test your bot" at bounding box center [503, 246] width 81 height 14
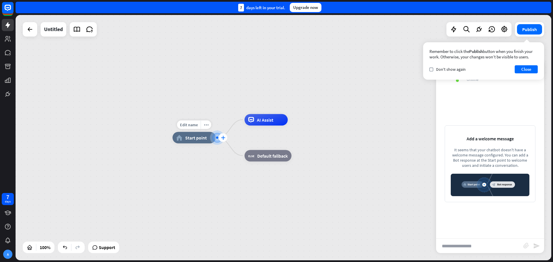
click at [221, 136] on icon "plus" at bounding box center [223, 138] width 4 height 4
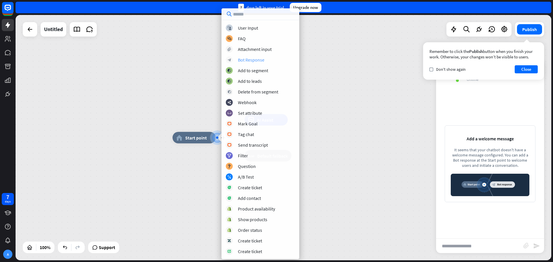
click at [256, 61] on div "Bot Response" at bounding box center [251, 60] width 26 height 6
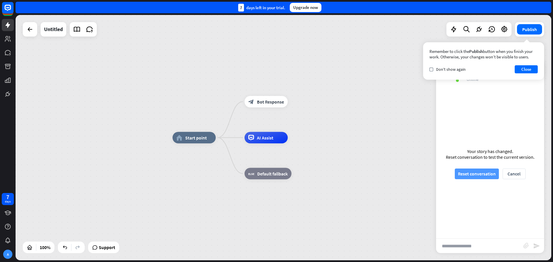
click at [467, 179] on button "Reset conversation" at bounding box center [476, 174] width 44 height 11
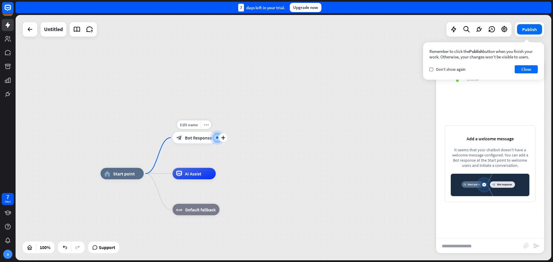
click at [178, 136] on icon "block_bot_response" at bounding box center [179, 138] width 6 height 6
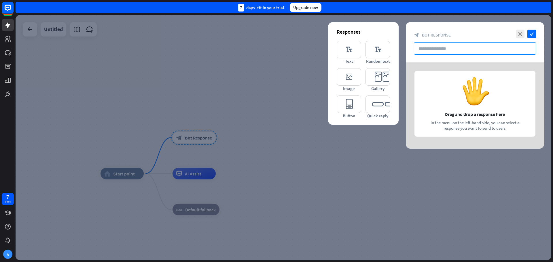
click at [433, 47] on input "text" at bounding box center [475, 48] width 122 height 12
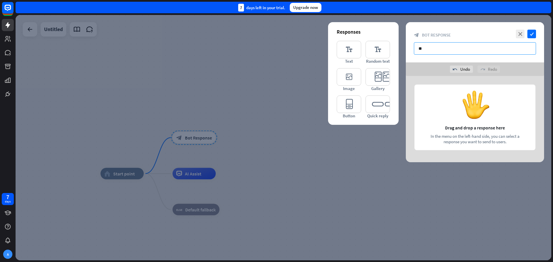
type input "**"
click at [534, 38] on icon "check" at bounding box center [531, 34] width 9 height 9
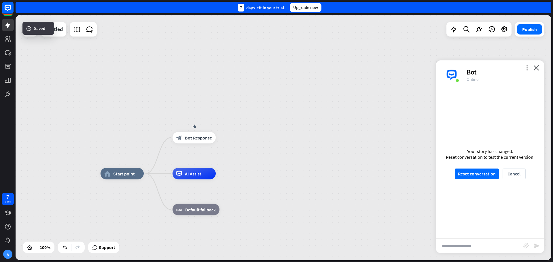
click at [533, 34] on div at bounding box center [283, 137] width 535 height 245
drag, startPoint x: 387, startPoint y: 155, endPoint x: 428, endPoint y: 170, distance: 43.6
click at [391, 155] on div "home_2 Start point Hi block_bot_response Bot Response AI Assist block_fallback …" at bounding box center [283, 137] width 535 height 245
click at [465, 182] on div "Your story has changed. Reset conversation to test the current version. Reset c…" at bounding box center [490, 163] width 108 height 149
click at [468, 177] on button "Reset conversation" at bounding box center [476, 174] width 44 height 11
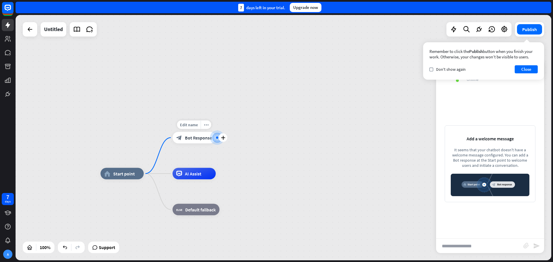
click at [201, 139] on span "Bot Response" at bounding box center [198, 138] width 27 height 6
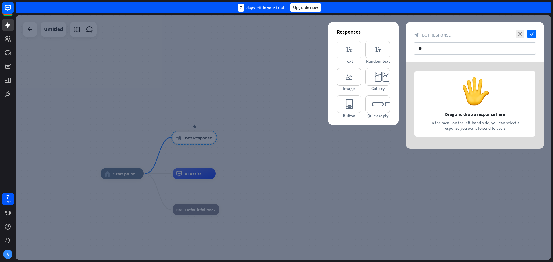
click at [480, 108] on div at bounding box center [474, 105] width 138 height 86
drag, startPoint x: 238, startPoint y: 169, endPoint x: 205, endPoint y: 170, distance: 33.4
click at [238, 170] on div at bounding box center [283, 137] width 535 height 245
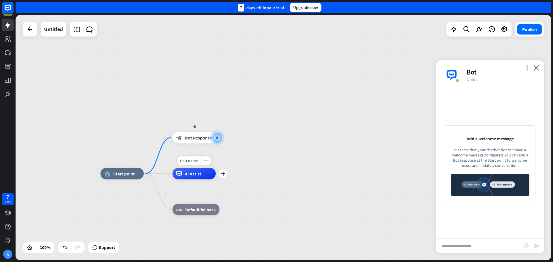
drag, startPoint x: 205, startPoint y: 170, endPoint x: 196, endPoint y: 174, distance: 10.4
click at [205, 170] on div "AI Assist" at bounding box center [193, 174] width 43 height 12
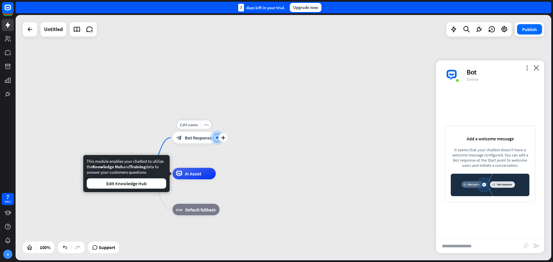
drag, startPoint x: 196, startPoint y: 174, endPoint x: 215, endPoint y: 135, distance: 43.8
click at [221, 139] on icon "plus" at bounding box center [223, 138] width 4 height 4
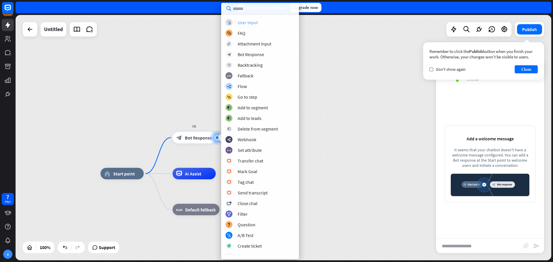
click at [244, 24] on div "User Input" at bounding box center [247, 23] width 20 height 6
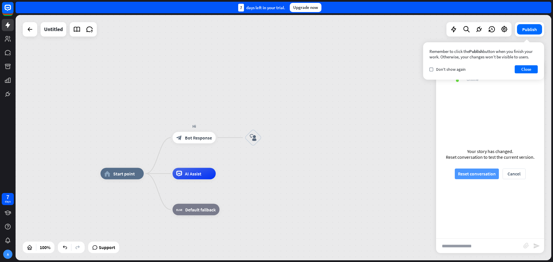
click at [469, 172] on button "Reset conversation" at bounding box center [476, 174] width 44 height 11
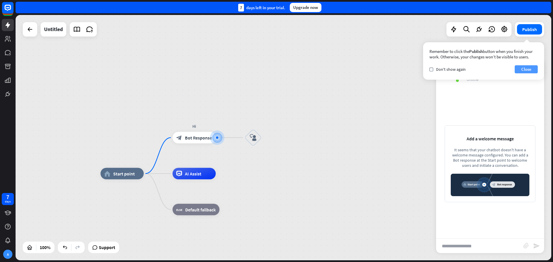
click at [515, 67] on button "Close" at bounding box center [525, 69] width 23 height 8
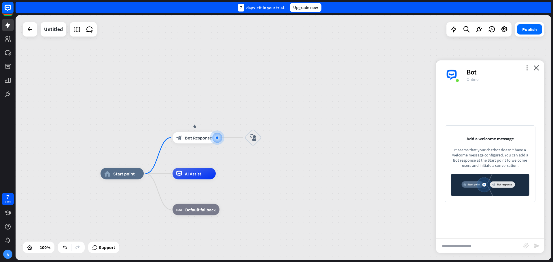
click at [459, 245] on input "text" at bounding box center [479, 246] width 87 height 14
type input "**"
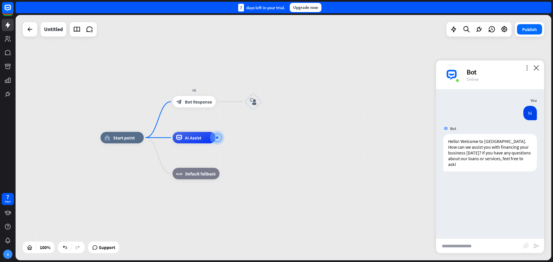
click at [481, 247] on input "text" at bounding box center [479, 246] width 87 height 14
type input "**********"
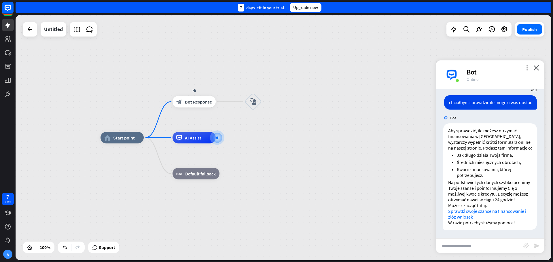
scroll to position [102, 0]
click at [461, 210] on link "Sprawdź swoje szanse na finansowanie i złóż wniosek" at bounding box center [487, 214] width 78 height 12
click at [457, 248] on input "text" at bounding box center [479, 246] width 87 height 14
type input "*"
type input "**********"
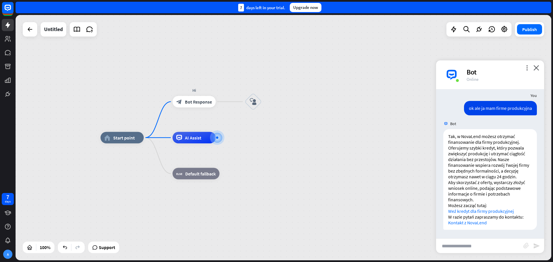
scroll to position [250, 0]
click at [485, 251] on input "text" at bounding box center [479, 246] width 87 height 14
click at [481, 247] on input "text" at bounding box center [479, 246] width 87 height 14
type input "**********"
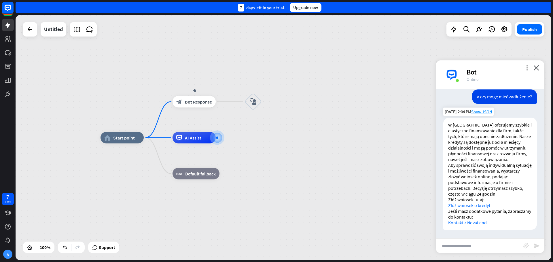
scroll to position [410, 0]
click at [472, 204] on link "Złóż wniosek o kredyt" at bounding box center [469, 206] width 42 height 6
drag, startPoint x: 494, startPoint y: 208, endPoint x: 446, endPoint y: 207, distance: 48.1
click at [446, 207] on div "W [GEOGRAPHIC_DATA] oferujemy szybkie i elastyczne finansowanie dla firm, także…" at bounding box center [490, 174] width 94 height 112
click at [471, 184] on p "Aby sprawdzić swoją indywidualną sytuację i możliwości finansowania, wystarczy …" at bounding box center [490, 179] width 84 height 35
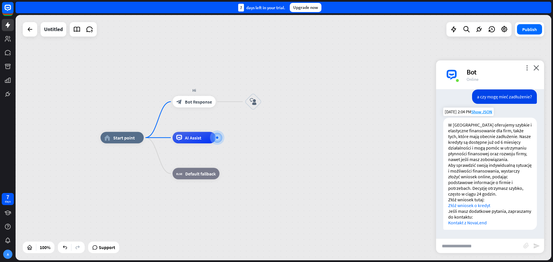
click at [498, 228] on div "W [GEOGRAPHIC_DATA] oferujemy szybkie i elastyczne finansowanie dla firm, także…" at bounding box center [490, 174] width 94 height 112
drag, startPoint x: 323, startPoint y: 155, endPoint x: 248, endPoint y: 142, distance: 76.8
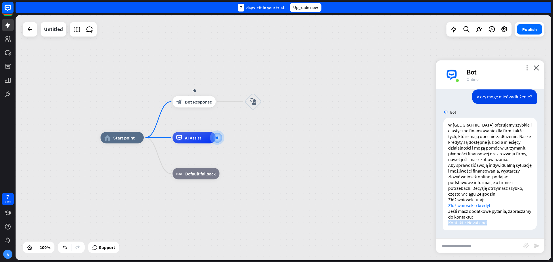
click at [323, 155] on div "home_2 Start point Hi block_bot_response Bot Response block_user_input AI Assis…" at bounding box center [367, 260] width 535 height 245
click at [535, 68] on icon "close" at bounding box center [536, 67] width 6 height 5
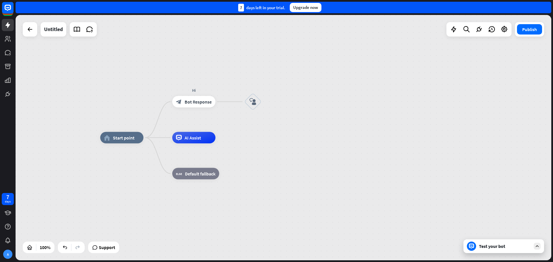
click at [483, 244] on div "Test your bot" at bounding box center [505, 246] width 52 height 6
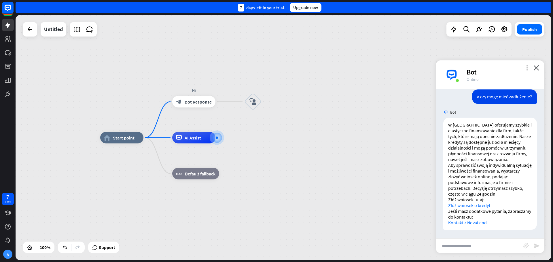
click at [525, 70] on icon "more_vert" at bounding box center [526, 67] width 5 height 5
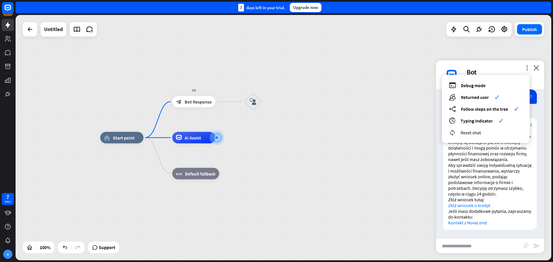
click at [469, 132] on span "Reset chat" at bounding box center [470, 133] width 20 height 6
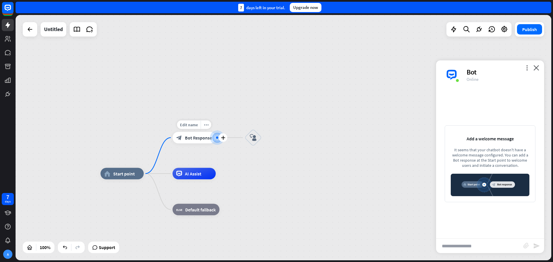
click at [214, 141] on div at bounding box center [217, 138] width 6 height 6
click at [471, 184] on img at bounding box center [489, 185] width 79 height 22
click at [474, 149] on div "It seems that your chatbot doesn't have a welcome message configured. You can a…" at bounding box center [489, 157] width 79 height 21
drag, startPoint x: 474, startPoint y: 149, endPoint x: 518, endPoint y: 166, distance: 47.4
click at [518, 166] on div "It seems that your chatbot doesn't have a welcome message configured. You can a…" at bounding box center [489, 157] width 79 height 21
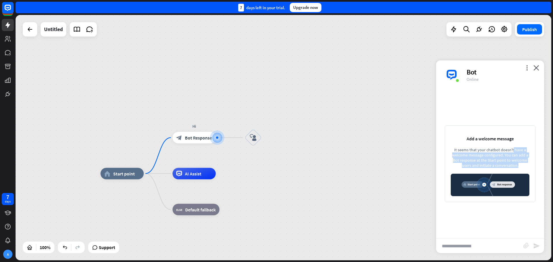
click at [537, 68] on icon "close" at bounding box center [536, 67] width 6 height 5
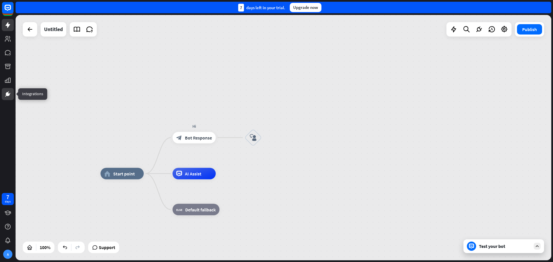
click at [11, 93] on icon at bounding box center [7, 94] width 7 height 7
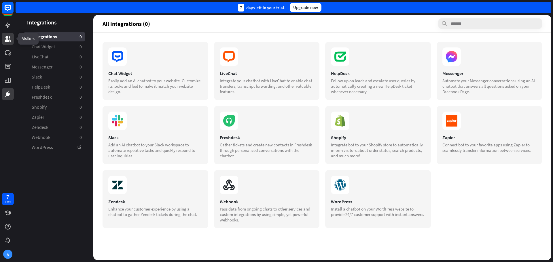
click at [7, 43] on link at bounding box center [8, 39] width 12 height 12
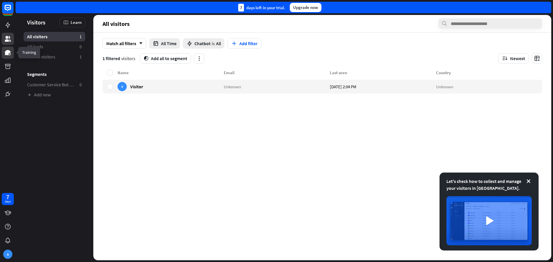
click at [13, 52] on link at bounding box center [8, 53] width 12 height 12
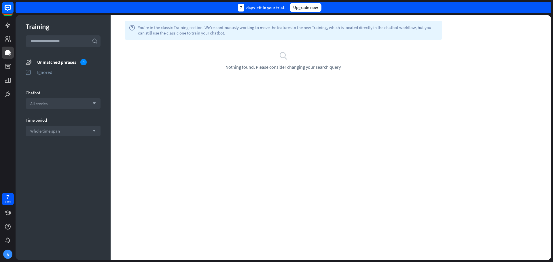
click at [153, 28] on span "You're in the classic Training section. We're continuously working to move the …" at bounding box center [288, 30] width 300 height 11
drag, startPoint x: 210, startPoint y: 85, endPoint x: 153, endPoint y: 79, distance: 57.6
click at [210, 85] on div "help You're in the classic Training section. We're continuously working to move…" at bounding box center [331, 137] width 440 height 245
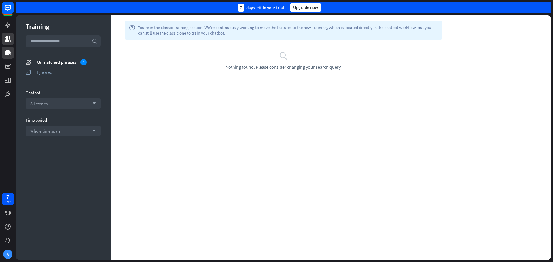
click at [13, 39] on link at bounding box center [8, 39] width 12 height 12
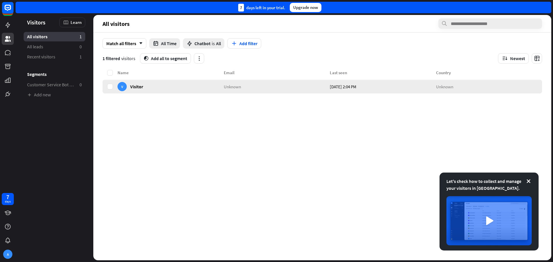
click at [162, 89] on div "V Visitor" at bounding box center [170, 87] width 106 height 14
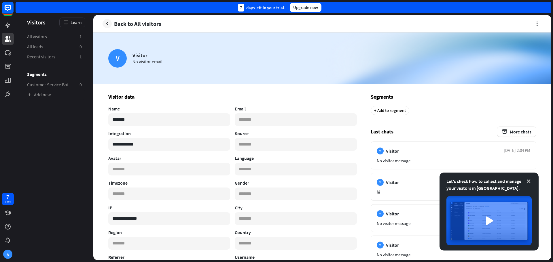
click at [527, 182] on icon at bounding box center [528, 181] width 6 height 6
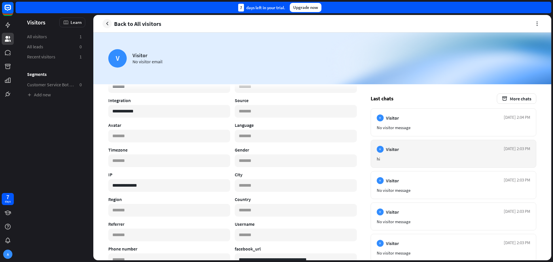
scroll to position [29, 0]
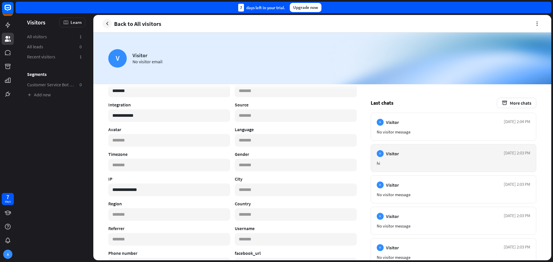
click at [407, 158] on article "V Visitor [DATE] 2:03 PM hi" at bounding box center [452, 158] width 165 height 28
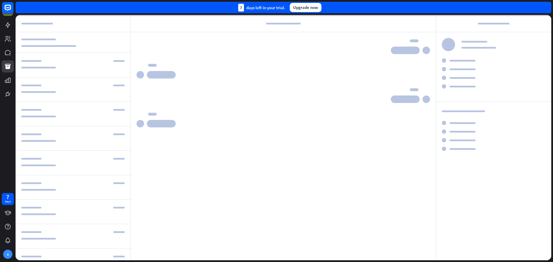
scroll to position [153, 0]
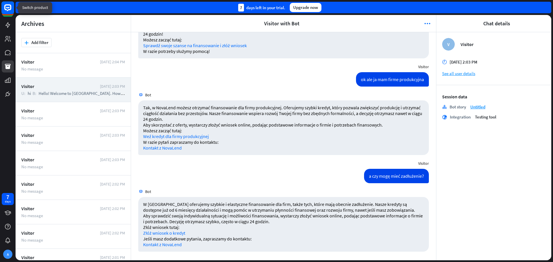
click at [9, 7] on rect at bounding box center [7, 7] width 13 height 13
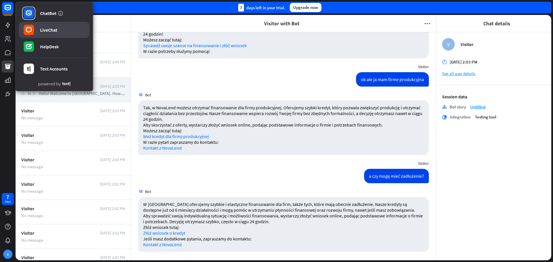
click at [59, 30] on link "LiveChat" at bounding box center [54, 30] width 71 height 16
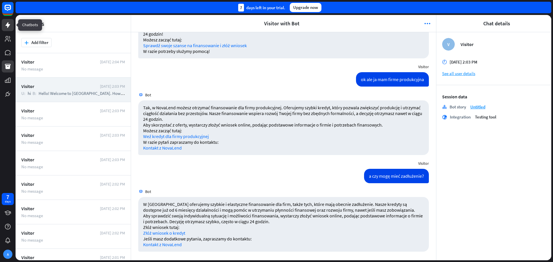
click at [9, 27] on icon at bounding box center [7, 25] width 7 height 7
